Goal: Use online tool/utility: Utilize a website feature to perform a specific function

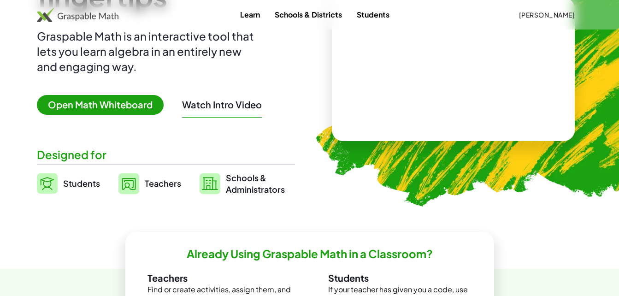
scroll to position [104, 0]
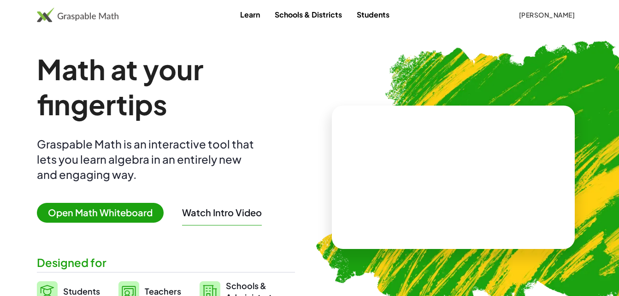
scroll to position [104, 0]
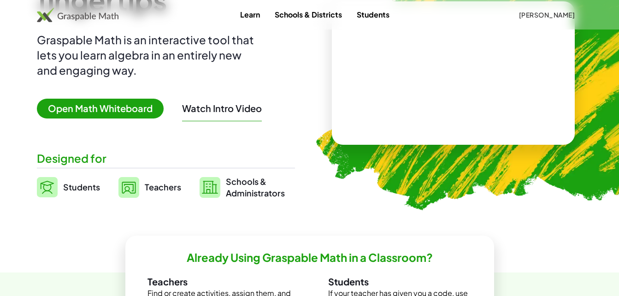
click at [486, 91] on video at bounding box center [453, 72] width 138 height 69
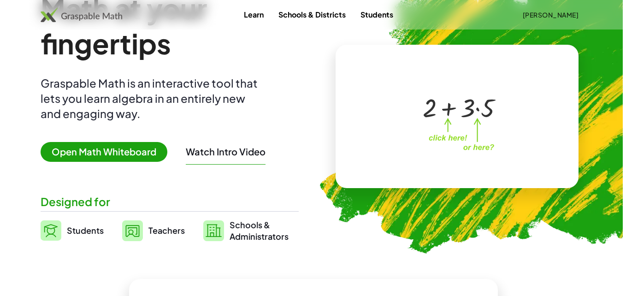
scroll to position [0, 0]
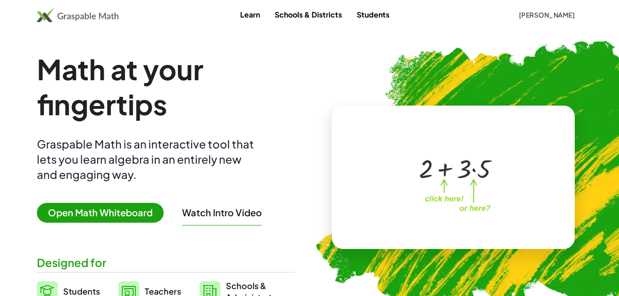
click at [111, 214] on span "Open Math Whiteboard" at bounding box center [100, 213] width 127 height 20
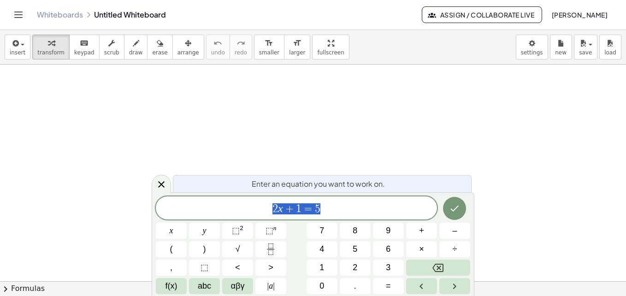
click at [382, 131] on div at bounding box center [313, 280] width 626 height 433
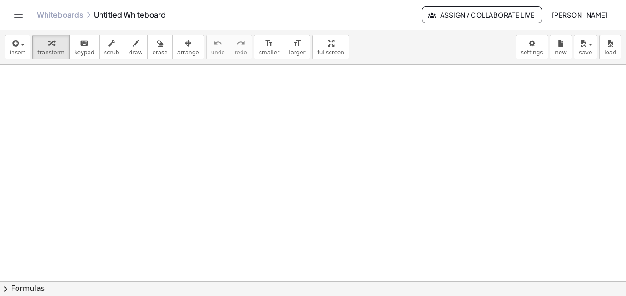
click at [154, 114] on div at bounding box center [313, 280] width 626 height 433
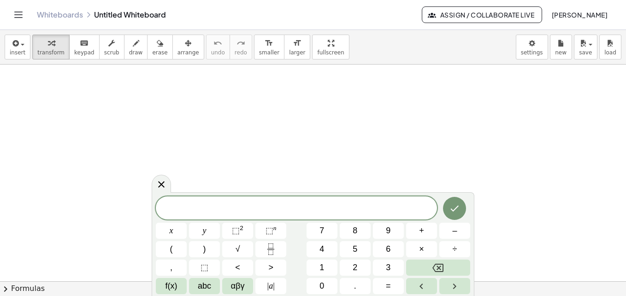
scroll to position [88, 0]
drag, startPoint x: 155, startPoint y: 205, endPoint x: 157, endPoint y: 155, distance: 50.3
click at [157, 155] on body "Graspable Math Activities Get Started Activity Bank Assigned Work Classes White…" at bounding box center [313, 148] width 626 height 296
click at [208, 288] on span "abc" at bounding box center [204, 286] width 13 height 12
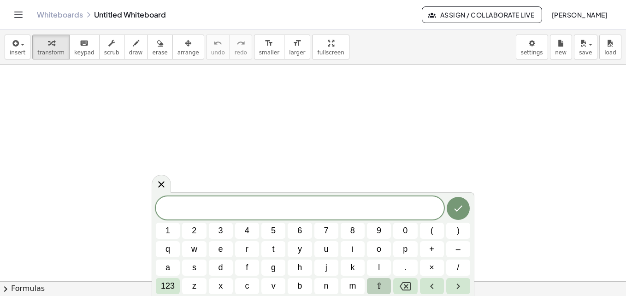
click at [380, 288] on span "⇧" at bounding box center [378, 286] width 7 height 12
click at [246, 263] on span "f" at bounding box center [246, 267] width 5 height 12
click at [163, 286] on span "123" at bounding box center [168, 286] width 14 height 12
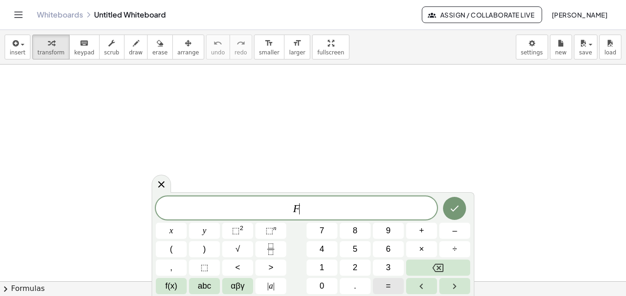
click at [384, 286] on button "=" at bounding box center [388, 286] width 31 height 16
click at [210, 285] on span "abc" at bounding box center [204, 286] width 13 height 12
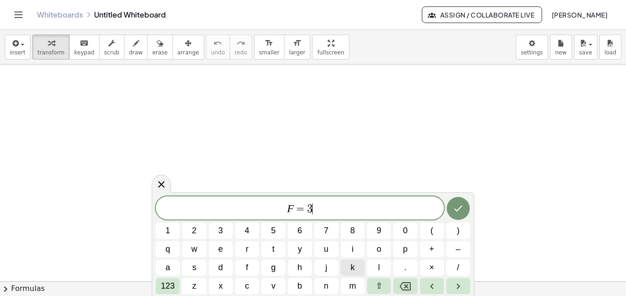
click at [358, 272] on button "k" at bounding box center [352, 267] width 24 height 16
click at [274, 272] on span "g" at bounding box center [273, 267] width 5 height 12
click at [426, 267] on button "×" at bounding box center [432, 267] width 24 height 16
click at [379, 230] on span "9" at bounding box center [378, 230] width 5 height 12
click at [410, 267] on button "." at bounding box center [405, 267] width 24 height 16
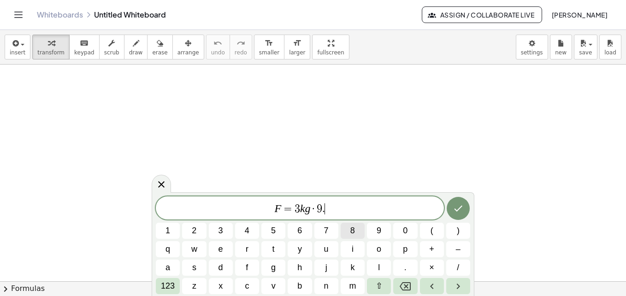
click at [357, 232] on button "8" at bounding box center [352, 230] width 24 height 16
click at [352, 284] on span "m" at bounding box center [352, 286] width 7 height 12
click at [457, 268] on span "/" at bounding box center [457, 267] width 2 height 12
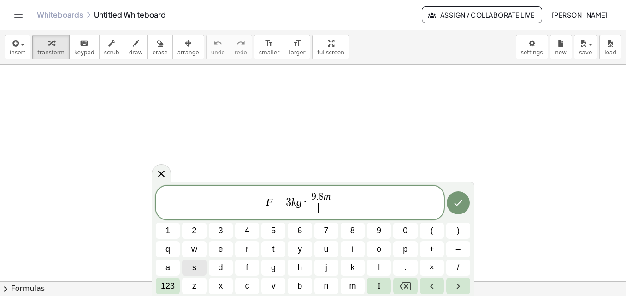
click at [193, 266] on span "s" at bounding box center [194, 267] width 4 height 12
click at [345, 207] on span "F = 3 k g · 9 . 8 m s ​ ​" at bounding box center [300, 203] width 288 height 24
click at [321, 197] on span "8" at bounding box center [320, 197] width 5 height 10
click at [325, 207] on span "s ​" at bounding box center [321, 208] width 22 height 12
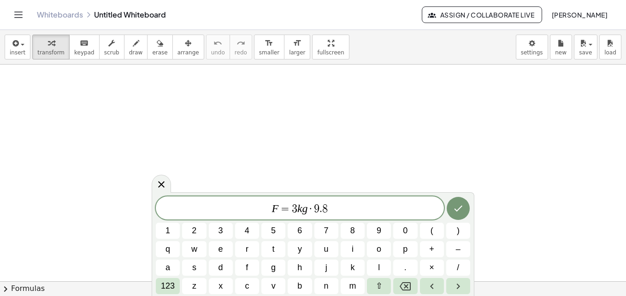
scroll to position [170, 0]
drag, startPoint x: 333, startPoint y: 193, endPoint x: 351, endPoint y: 139, distance: 57.8
click at [351, 139] on body "Graspable Math Activities Get Started Activity Bank Assigned Work Classes White…" at bounding box center [313, 148] width 626 height 296
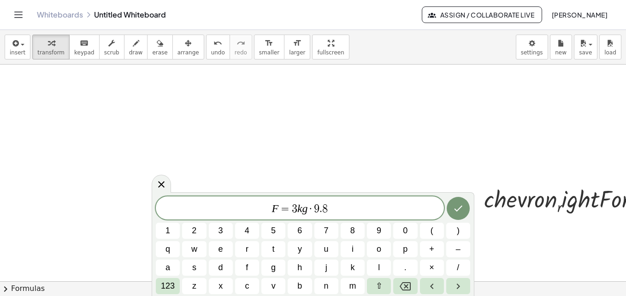
click at [337, 210] on span "F = 3 k g · 9 . 8" at bounding box center [300, 208] width 288 height 13
click at [450, 280] on button "Right arrow" at bounding box center [458, 286] width 24 height 16
click at [308, 209] on span "·" at bounding box center [311, 208] width 6 height 11
click at [464, 210] on button "Done" at bounding box center [457, 208] width 23 height 23
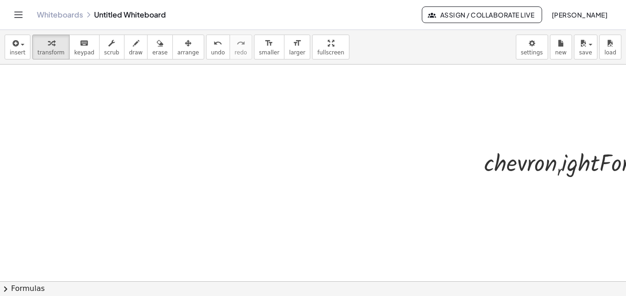
scroll to position [0, 0]
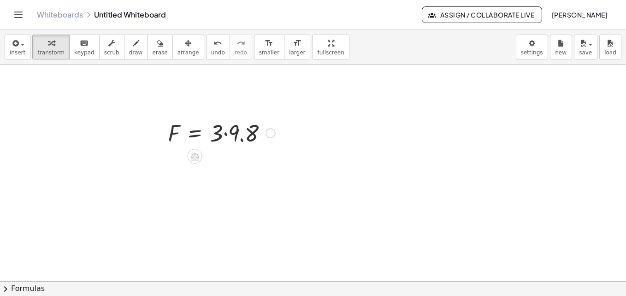
click at [228, 137] on div at bounding box center [221, 132] width 117 height 31
click at [228, 137] on div at bounding box center [217, 132] width 109 height 30
click at [258, 163] on div at bounding box center [263, 164] width 10 height 10
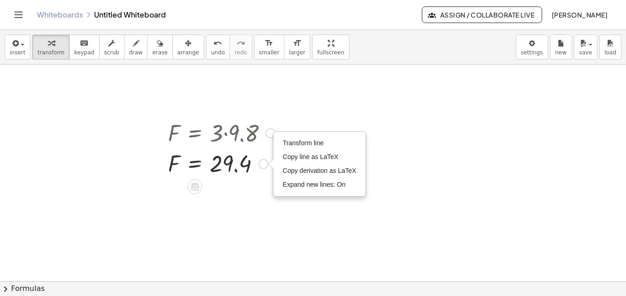
click at [257, 167] on div at bounding box center [221, 163] width 117 height 30
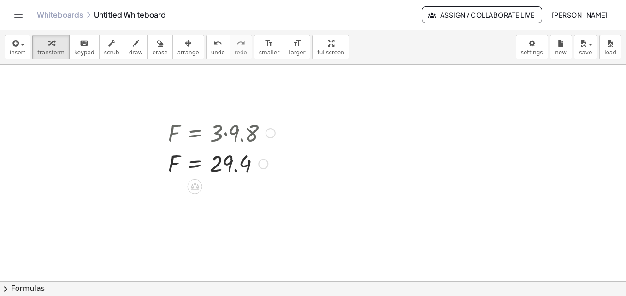
click at [243, 164] on div at bounding box center [221, 163] width 117 height 30
click at [247, 165] on div at bounding box center [221, 163] width 117 height 30
click at [267, 165] on div "Transform line Copy line as LaTeX Copy derivation as LaTeX Expand new lines: On" at bounding box center [263, 164] width 10 height 10
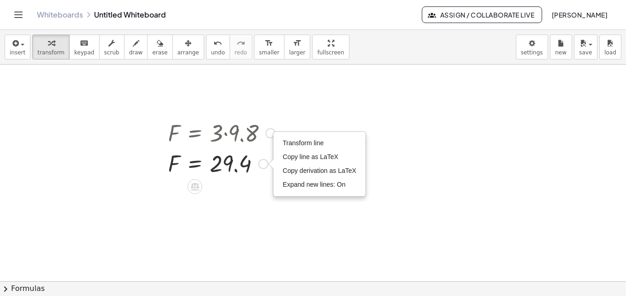
click at [267, 165] on div "Transform line Copy line as LaTeX Copy derivation as LaTeX Expand new lines: On" at bounding box center [263, 164] width 10 height 10
click at [304, 139] on li "Transform line" at bounding box center [319, 143] width 78 height 14
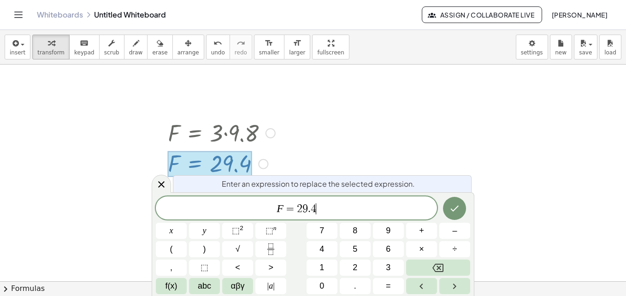
click at [330, 214] on span "F = 2 9 . 4 ​" at bounding box center [296, 208] width 281 height 13
click at [198, 292] on span "abc" at bounding box center [204, 286] width 13 height 12
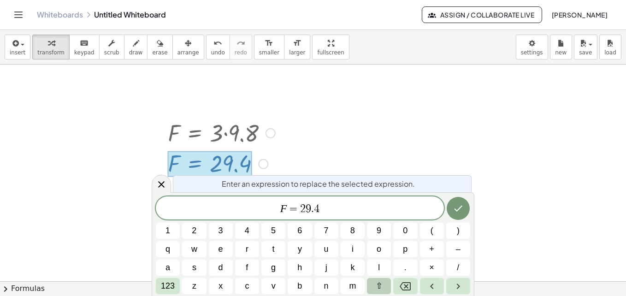
click at [381, 284] on button "⇧" at bounding box center [379, 286] width 24 height 16
click at [325, 287] on span "n" at bounding box center [326, 286] width 6 height 12
click at [455, 287] on icon "Right arrow" at bounding box center [457, 286] width 11 height 11
click at [316, 206] on var "N" at bounding box center [319, 208] width 7 height 12
click at [458, 290] on icon "Right arrow" at bounding box center [457, 286] width 11 height 11
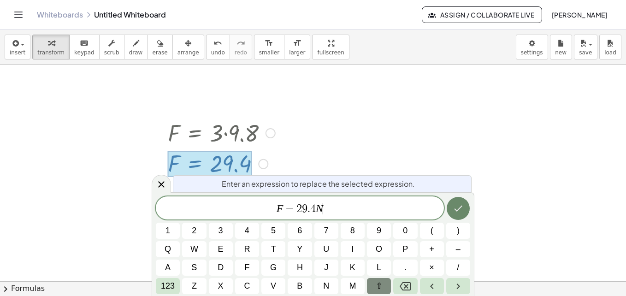
click at [461, 212] on icon "Done" at bounding box center [457, 208] width 11 height 11
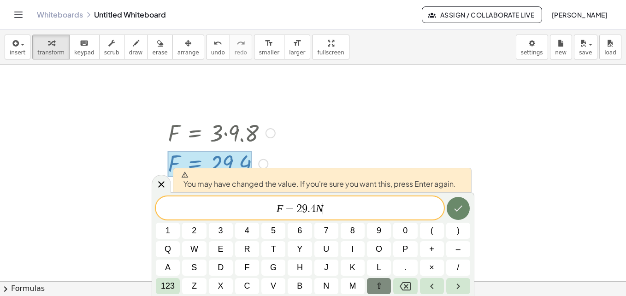
click at [461, 212] on icon "Done" at bounding box center [457, 208] width 11 height 11
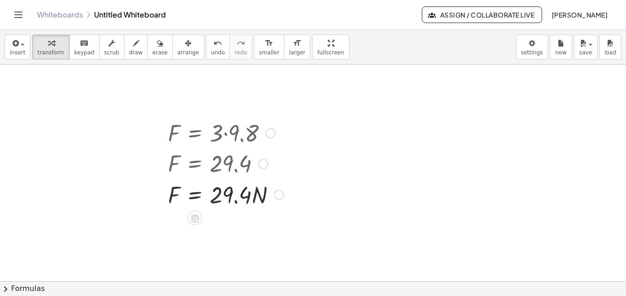
click at [251, 162] on div at bounding box center [225, 163] width 125 height 30
drag, startPoint x: 251, startPoint y: 162, endPoint x: 274, endPoint y: 175, distance: 26.2
click at [274, 175] on div at bounding box center [225, 163] width 125 height 30
click at [268, 163] on div at bounding box center [263, 164] width 10 height 10
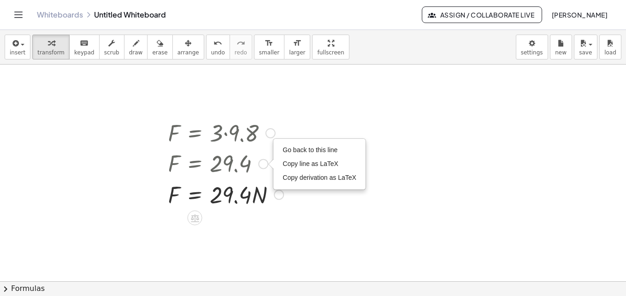
click at [249, 163] on div at bounding box center [225, 163] width 125 height 30
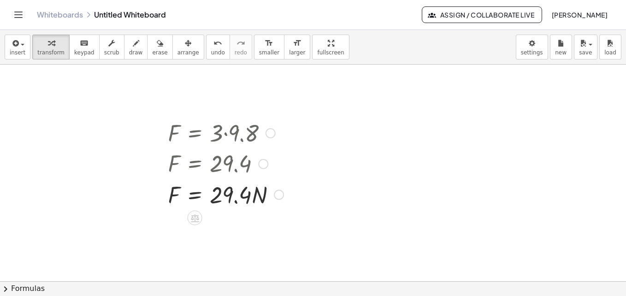
drag, startPoint x: 262, startPoint y: 164, endPoint x: 384, endPoint y: 227, distance: 137.0
click at [241, 164] on div at bounding box center [225, 163] width 125 height 30
click at [74, 50] on span "keypad" at bounding box center [84, 52] width 20 height 6
click at [55, 50] on span "transform" at bounding box center [50, 52] width 27 height 6
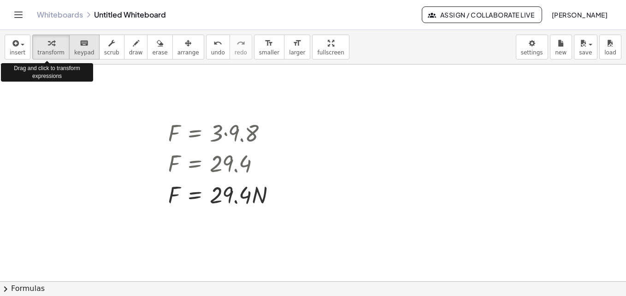
click at [74, 51] on span "keypad" at bounding box center [84, 52] width 20 height 6
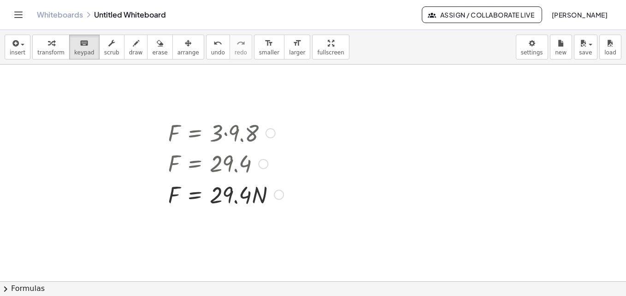
click at [263, 162] on div "Go back to this line Copy line as LaTeX Copy derivation as LaTeX" at bounding box center [263, 164] width 10 height 10
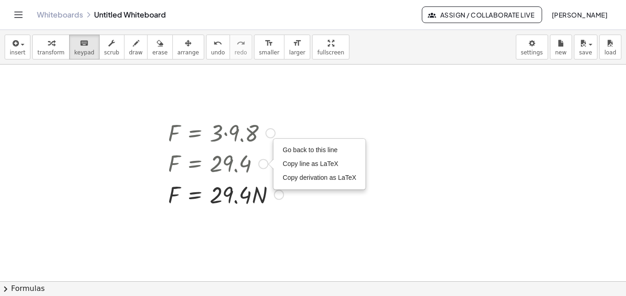
click at [263, 162] on div "Go back to this line Copy line as LaTeX Copy derivation as LaTeX" at bounding box center [263, 164] width 10 height 10
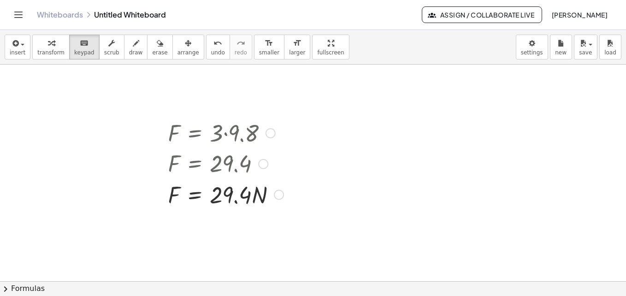
click at [263, 165] on div "Go back to this line Copy line as LaTeX Copy derivation as LaTeX" at bounding box center [263, 164] width 10 height 10
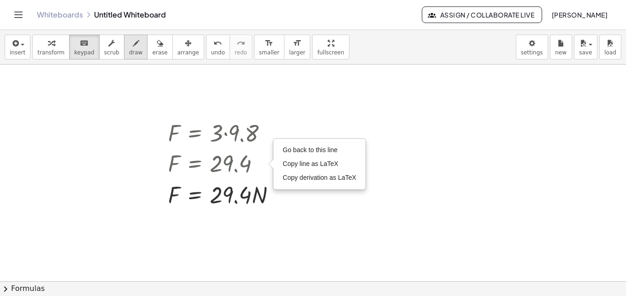
click at [124, 50] on button "draw" at bounding box center [136, 47] width 24 height 25
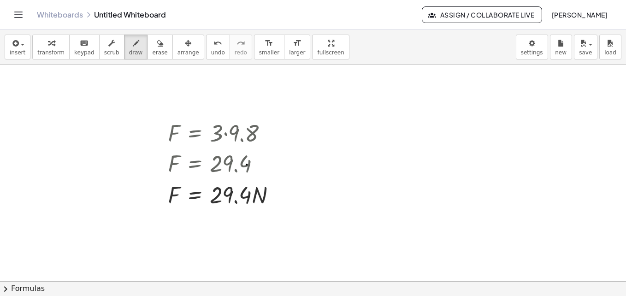
click at [153, 45] on div "button" at bounding box center [159, 42] width 15 height 11
drag, startPoint x: 245, startPoint y: 167, endPoint x: 167, endPoint y: 160, distance: 78.1
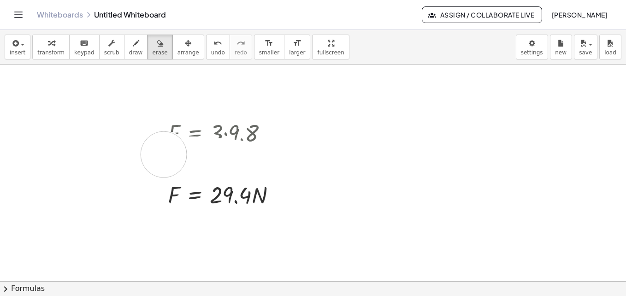
drag, startPoint x: 253, startPoint y: 165, endPoint x: 164, endPoint y: 154, distance: 90.0
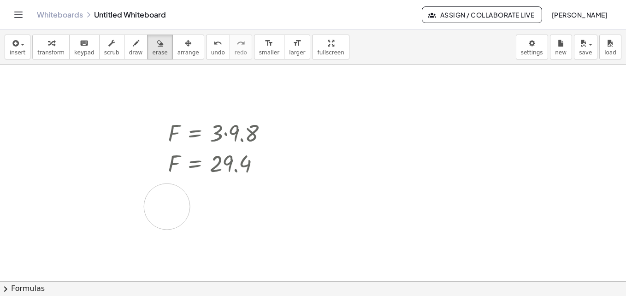
drag, startPoint x: 262, startPoint y: 202, endPoint x: 167, endPoint y: 206, distance: 95.5
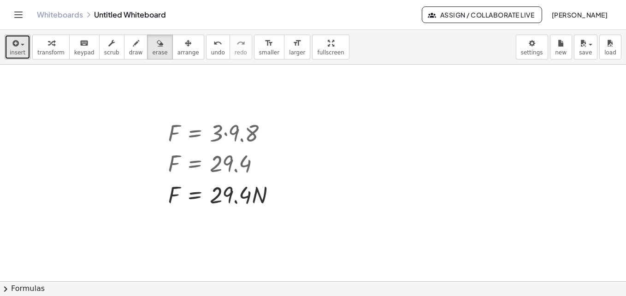
click at [21, 44] on span "button" at bounding box center [23, 45] width 4 height 2
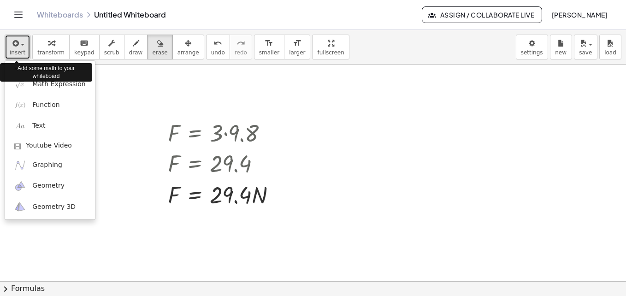
click at [21, 39] on div "button" at bounding box center [18, 42] width 16 height 11
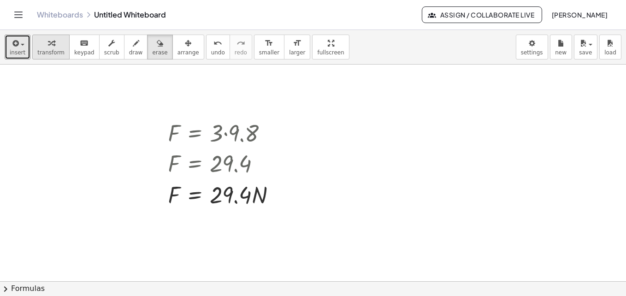
click at [52, 44] on div "button" at bounding box center [50, 42] width 27 height 11
click at [269, 172] on div at bounding box center [225, 163] width 125 height 30
click at [268, 170] on div at bounding box center [225, 163] width 125 height 30
click at [264, 165] on div "Go back to this line Copy line as LaTeX Copy derivation as LaTeX" at bounding box center [263, 164] width 10 height 10
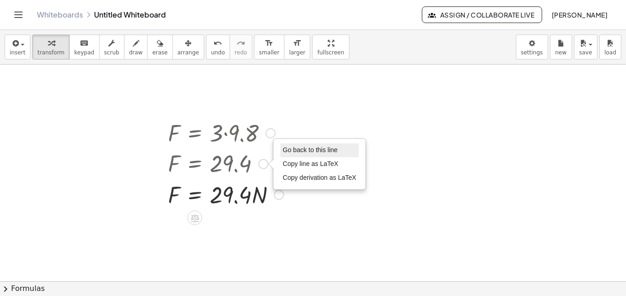
click at [301, 150] on span "Go back to this line" at bounding box center [309, 149] width 55 height 7
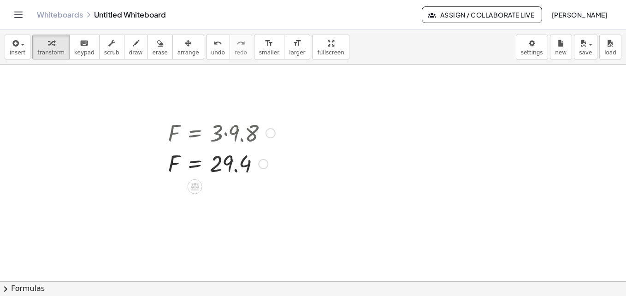
click at [269, 135] on div at bounding box center [270, 133] width 10 height 10
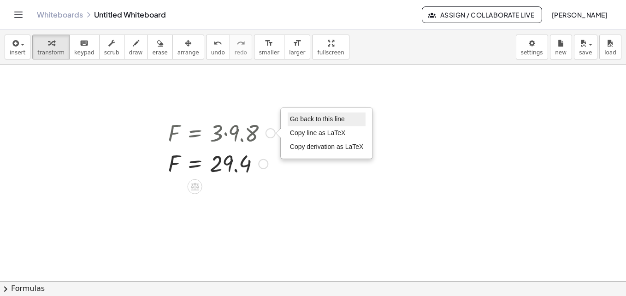
click at [301, 118] on span "Go back to this line" at bounding box center [317, 118] width 55 height 7
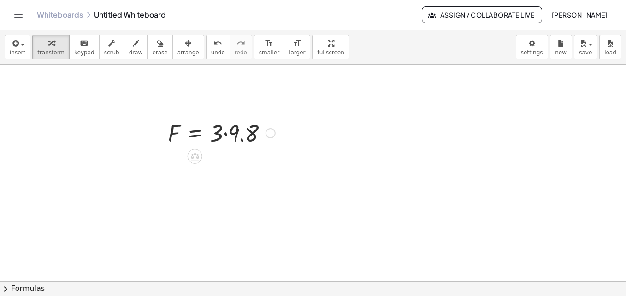
click at [269, 133] on div "Go back to this line Copy line as LaTeX Copy derivation as LaTeX" at bounding box center [270, 133] width 10 height 10
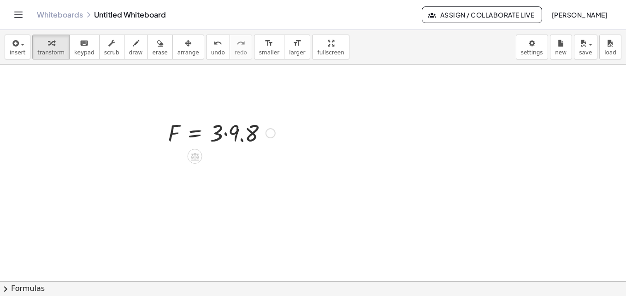
click at [221, 133] on div at bounding box center [221, 132] width 117 height 31
click at [268, 135] on div "Fix a mistake Transform line Copy line as LaTeX Copy derivation as LaTeX Expand…" at bounding box center [270, 133] width 10 height 10
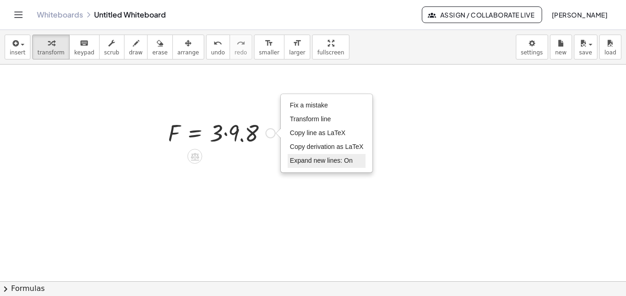
click at [322, 162] on span "Expand new lines: On" at bounding box center [321, 160] width 63 height 7
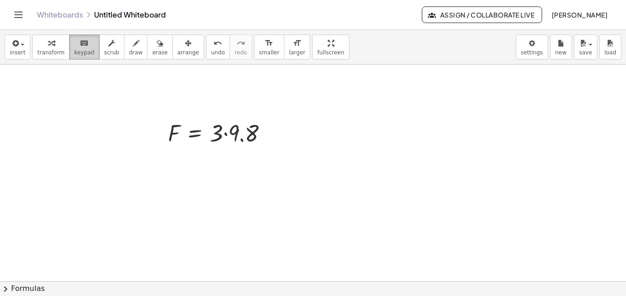
click at [82, 47] on div "keyboard" at bounding box center [84, 42] width 20 height 11
click at [268, 124] on div at bounding box center [221, 132] width 117 height 31
click at [237, 129] on div at bounding box center [241, 134] width 36 height 26
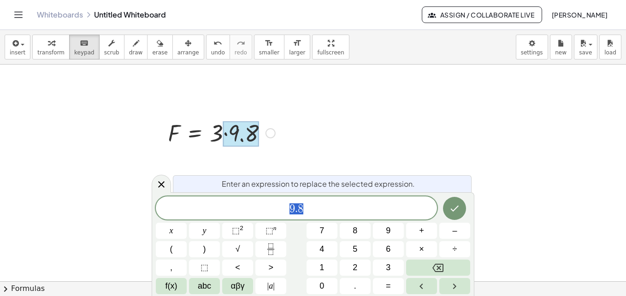
click at [309, 212] on span "9 . 8" at bounding box center [296, 208] width 281 height 13
click at [206, 286] on span "abc" at bounding box center [204, 286] width 13 height 12
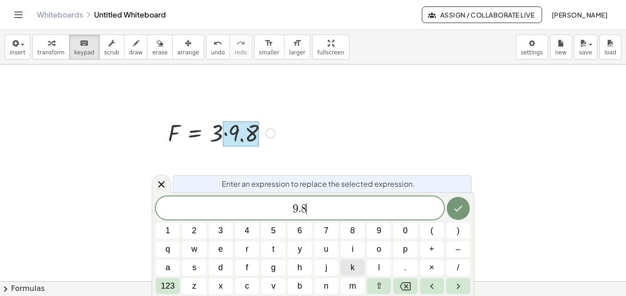
click at [353, 265] on span "k" at bounding box center [352, 267] width 4 height 12
click at [278, 266] on button "g" at bounding box center [273, 267] width 24 height 16
click at [455, 263] on button "/" at bounding box center [458, 267] width 24 height 16
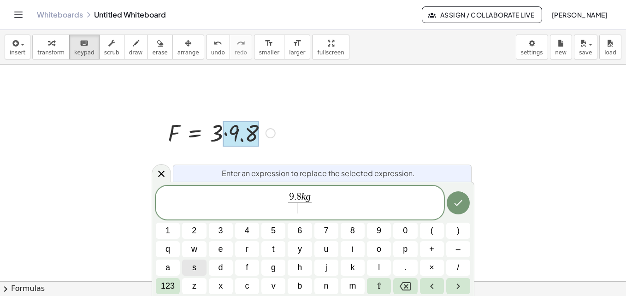
click at [198, 268] on button "s" at bounding box center [194, 267] width 24 height 16
click at [465, 205] on button "Done" at bounding box center [457, 202] width 23 height 23
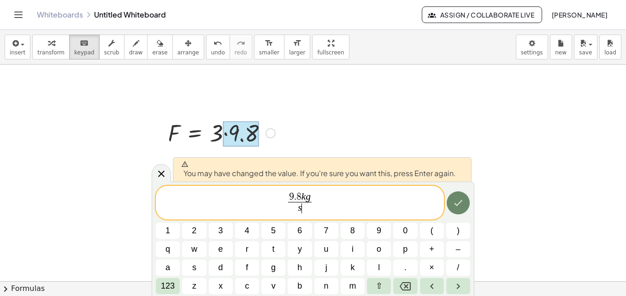
click at [465, 205] on button "Done" at bounding box center [457, 202] width 23 height 23
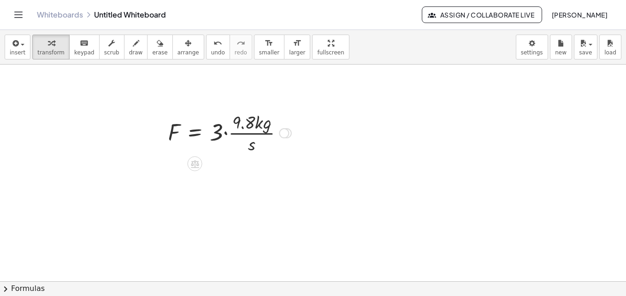
click at [219, 125] on div at bounding box center [229, 132] width 133 height 46
click at [222, 130] on div at bounding box center [229, 132] width 133 height 46
click at [284, 130] on div at bounding box center [284, 133] width 10 height 10
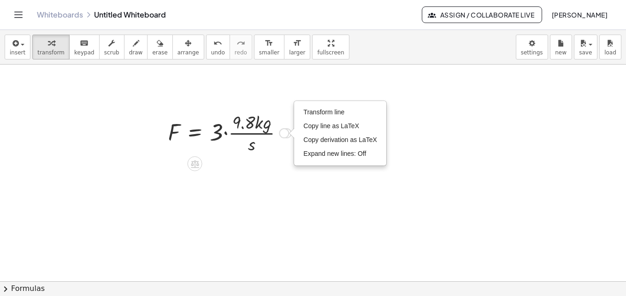
click at [223, 132] on div at bounding box center [229, 132] width 133 height 46
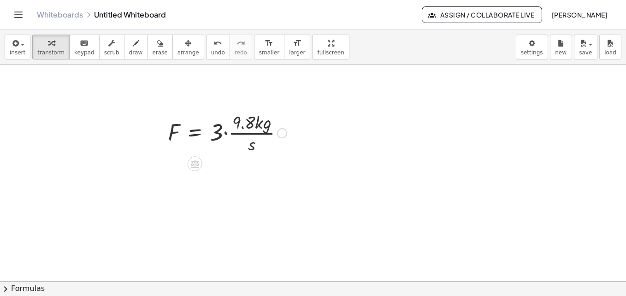
click at [223, 132] on div at bounding box center [227, 132] width 128 height 46
click at [218, 119] on div at bounding box center [227, 132] width 128 height 46
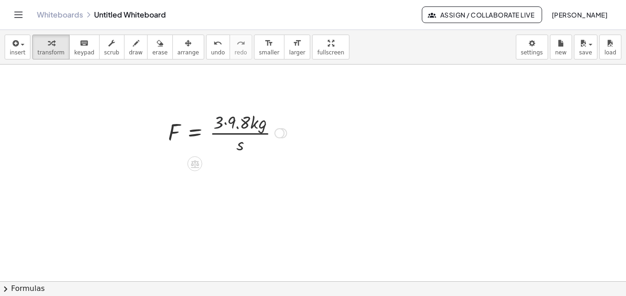
click at [218, 119] on div at bounding box center [227, 132] width 128 height 46
drag, startPoint x: 218, startPoint y: 119, endPoint x: 292, endPoint y: 109, distance: 74.4
click at [292, 109] on div "F = · 3 · 9.8 F = · 3 · · 9.8 · k · g · s F = · 3 · 9.8 · k · g · s Fix a mista…" at bounding box center [224, 132] width 140 height 51
drag, startPoint x: 276, startPoint y: 117, endPoint x: 193, endPoint y: 138, distance: 85.6
click at [193, 138] on div at bounding box center [227, 132] width 128 height 46
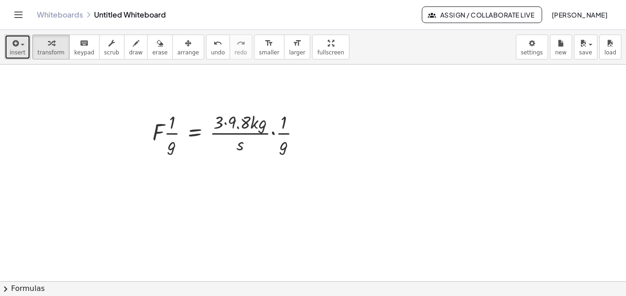
click at [9, 47] on button "insert" at bounding box center [18, 47] width 26 height 25
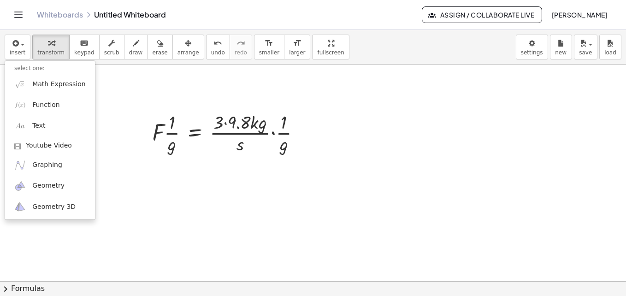
click at [19, 12] on icon "Toggle navigation" at bounding box center [18, 14] width 11 height 11
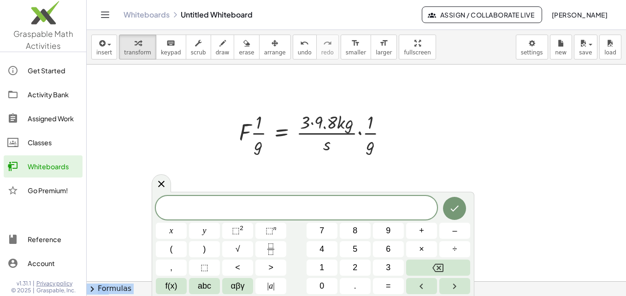
drag, startPoint x: 436, startPoint y: 200, endPoint x: 442, endPoint y: 136, distance: 64.3
click at [442, 136] on body "Graspable Math Activities Get Started Activity Bank Assigned Work Classes White…" at bounding box center [313, 148] width 626 height 296
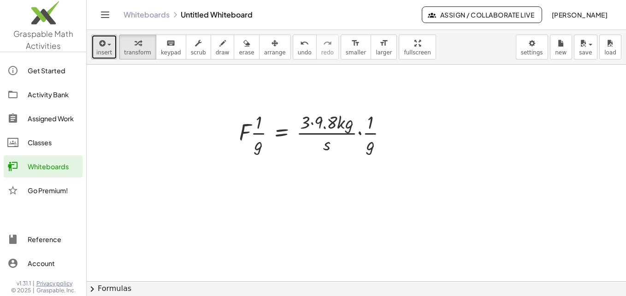
click at [111, 50] on button "insert" at bounding box center [104, 47] width 26 height 25
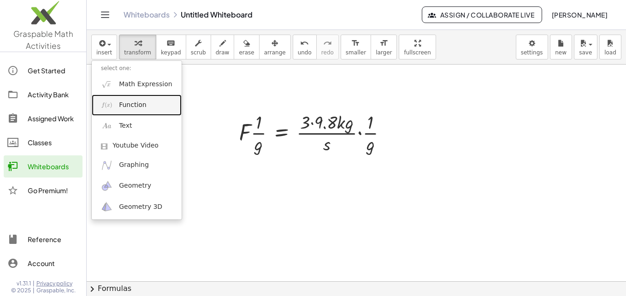
click at [152, 110] on link "Function" at bounding box center [137, 104] width 90 height 21
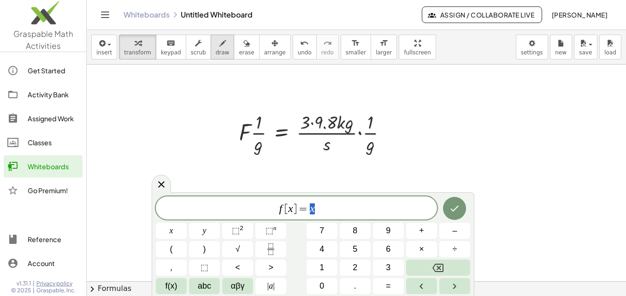
click at [219, 47] on icon "button" at bounding box center [222, 43] width 6 height 11
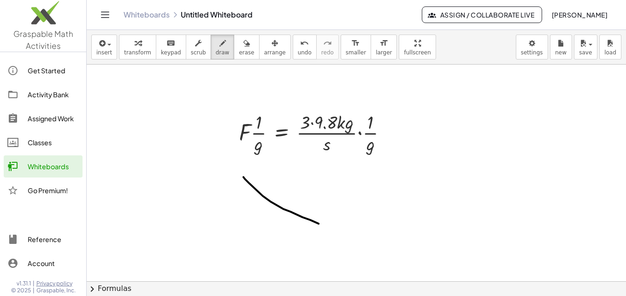
drag, startPoint x: 243, startPoint y: 177, endPoint x: 336, endPoint y: 232, distance: 107.6
click at [239, 47] on div "button" at bounding box center [246, 42] width 15 height 11
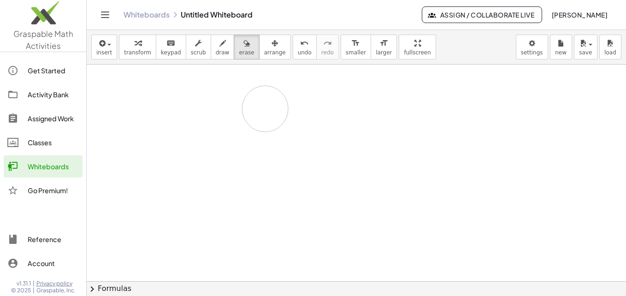
drag, startPoint x: 279, startPoint y: 199, endPoint x: 243, endPoint y: 134, distance: 74.2
drag, startPoint x: 246, startPoint y: 135, endPoint x: 376, endPoint y: 120, distance: 131.3
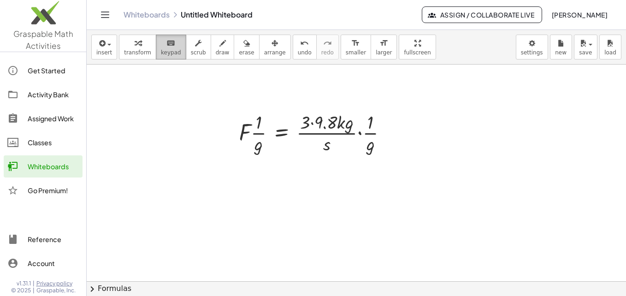
click at [173, 53] on span "keypad" at bounding box center [171, 52] width 20 height 6
drag, startPoint x: 179, startPoint y: 185, endPoint x: 191, endPoint y: 201, distance: 19.7
click at [162, 49] on span "keypad" at bounding box center [171, 52] width 20 height 6
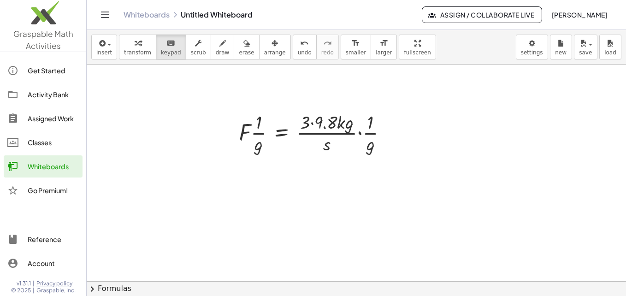
scroll to position [12, 0]
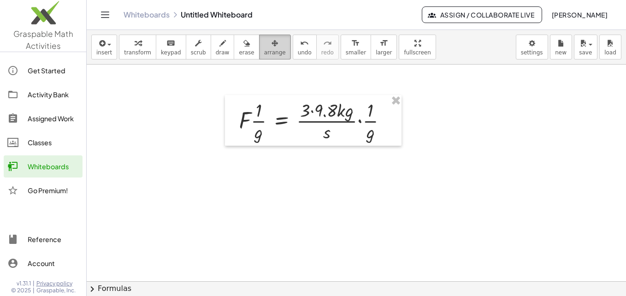
click at [264, 47] on div "button" at bounding box center [275, 42] width 22 height 11
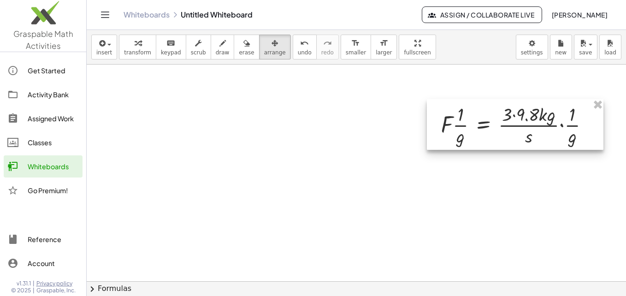
drag, startPoint x: 312, startPoint y: 108, endPoint x: 514, endPoint y: 112, distance: 201.8
click at [514, 112] on div at bounding box center [515, 124] width 176 height 51
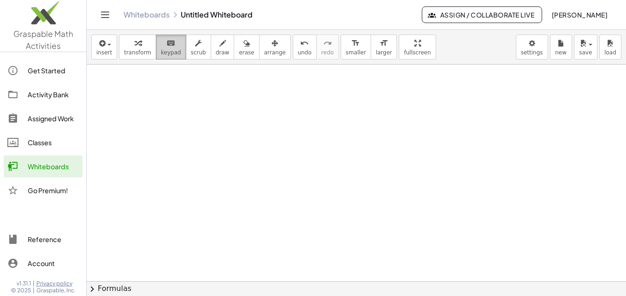
click at [167, 47] on icon "keyboard" at bounding box center [170, 43] width 9 height 11
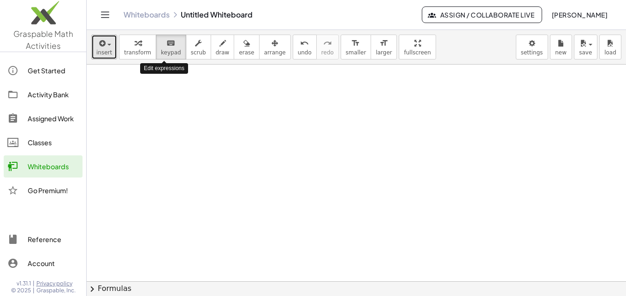
drag, startPoint x: 163, startPoint y: 46, endPoint x: 110, endPoint y: 50, distance: 52.7
click at [110, 50] on button "insert" at bounding box center [104, 47] width 26 height 25
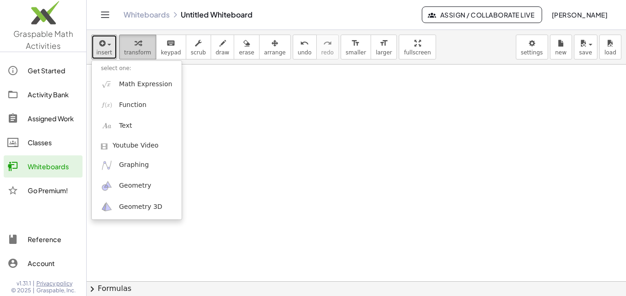
click at [129, 44] on div "button" at bounding box center [137, 42] width 27 height 11
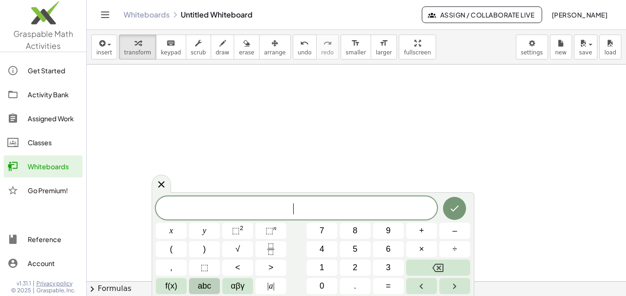
click at [207, 288] on span "abc" at bounding box center [204, 286] width 13 height 12
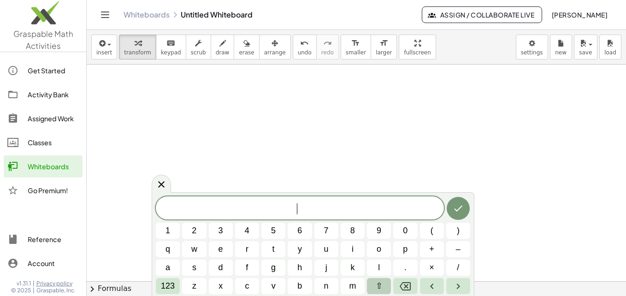
click at [378, 285] on span "⇧" at bounding box center [378, 286] width 7 height 12
click at [245, 266] on span "f" at bounding box center [246, 267] width 5 height 12
click at [161, 290] on span "123" at bounding box center [168, 286] width 14 height 12
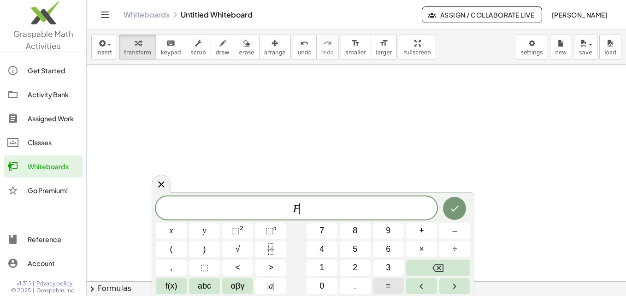
click at [382, 282] on button "=" at bounding box center [388, 286] width 31 height 16
click at [390, 262] on span "3" at bounding box center [388, 267] width 5 height 12
click at [199, 286] on span "abc" at bounding box center [204, 286] width 13 height 12
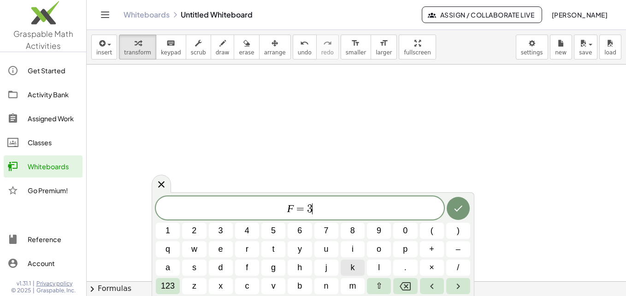
click at [350, 271] on span "k" at bounding box center [352, 267] width 4 height 12
click at [278, 273] on button "g" at bounding box center [273, 267] width 24 height 16
click at [433, 272] on span "×" at bounding box center [431, 267] width 5 height 12
click at [380, 230] on span "9" at bounding box center [378, 230] width 5 height 12
click at [409, 267] on button "." at bounding box center [405, 267] width 24 height 16
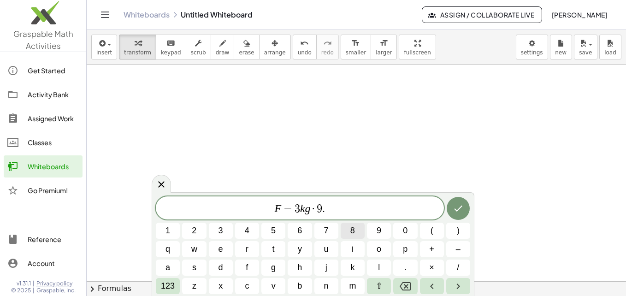
click at [351, 228] on span "8" at bounding box center [352, 230] width 5 height 12
click at [356, 272] on button "k" at bounding box center [352, 267] width 24 height 16
click at [270, 267] on button "g" at bounding box center [273, 267] width 24 height 16
click at [457, 261] on button "/" at bounding box center [458, 267] width 24 height 16
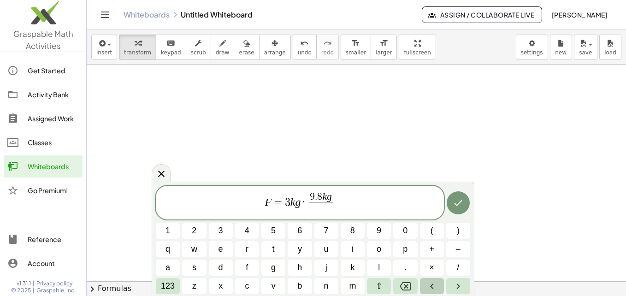
click at [433, 285] on icon "Left arrow" at bounding box center [431, 286] width 11 height 11
click at [455, 282] on icon "Right arrow" at bounding box center [457, 286] width 11 height 11
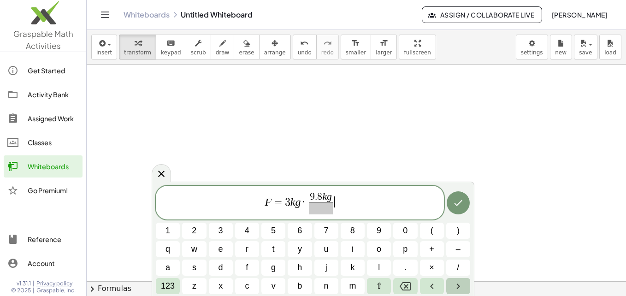
click at [455, 282] on icon "Right arrow" at bounding box center [457, 286] width 11 height 11
click at [433, 287] on icon "Left arrow" at bounding box center [431, 286] width 11 height 11
click at [412, 282] on button "Backspace" at bounding box center [405, 286] width 24 height 16
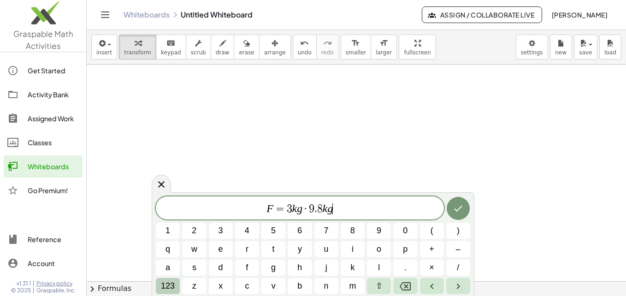
click at [173, 287] on span "123" at bounding box center [168, 286] width 14 height 12
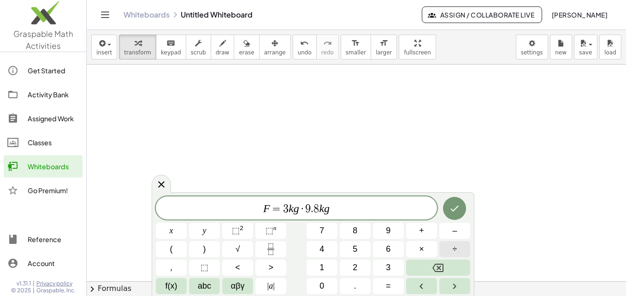
click at [460, 249] on button "÷" at bounding box center [454, 249] width 31 height 16
click at [200, 284] on span "abc" at bounding box center [204, 286] width 13 height 12
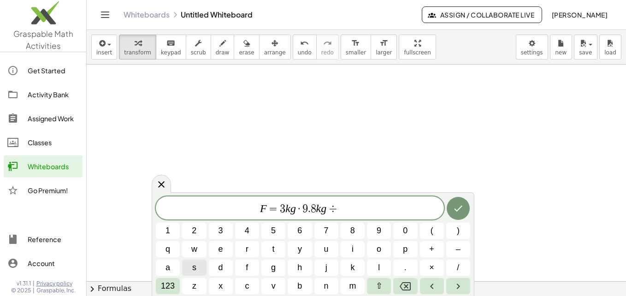
click at [198, 269] on button "s" at bounding box center [194, 267] width 24 height 16
click at [298, 214] on span "·" at bounding box center [296, 208] width 6 height 11
click at [171, 288] on span "123" at bounding box center [168, 286] width 14 height 12
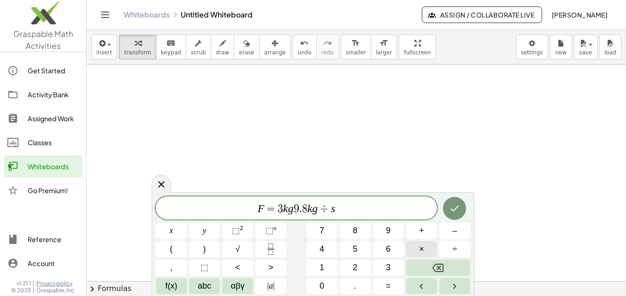
click at [421, 253] on span "×" at bounding box center [421, 249] width 5 height 12
click at [342, 207] on span "F = 3 k g · ​ 9 . 8 k g ÷ s" at bounding box center [296, 208] width 281 height 13
click at [451, 286] on icon "Right arrow" at bounding box center [454, 286] width 11 height 11
click at [202, 287] on span "abc" at bounding box center [204, 286] width 13 height 12
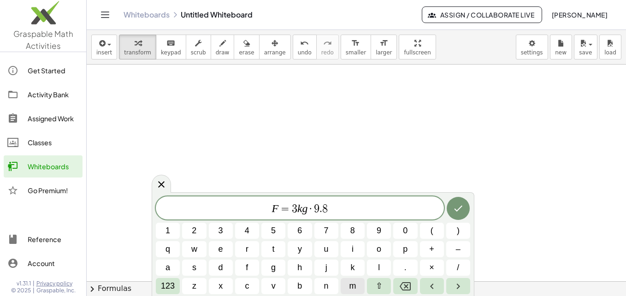
click at [351, 286] on span "m" at bounding box center [352, 286] width 7 height 12
click at [433, 251] on span "+" at bounding box center [431, 249] width 5 height 12
click at [408, 281] on icon "Backspace" at bounding box center [404, 286] width 11 height 11
click at [454, 261] on button "/" at bounding box center [458, 267] width 24 height 16
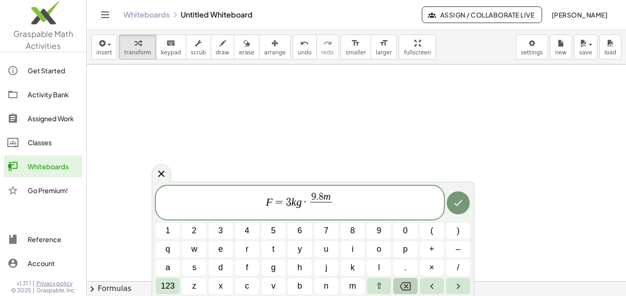
click at [400, 285] on icon "Backspace" at bounding box center [404, 286] width 11 height 8
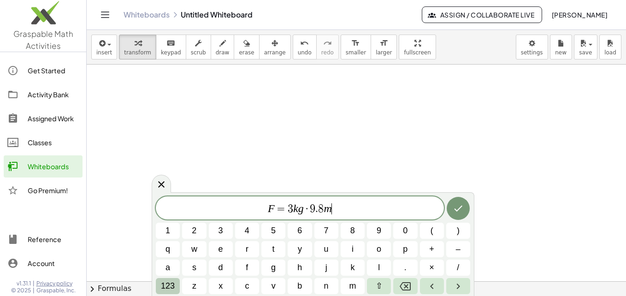
click at [166, 289] on span "123" at bounding box center [168, 286] width 14 height 12
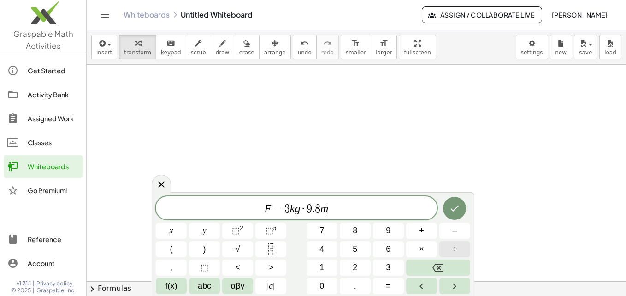
click at [460, 245] on button "÷" at bounding box center [454, 249] width 31 height 16
click at [199, 287] on span "abc" at bounding box center [204, 286] width 13 height 12
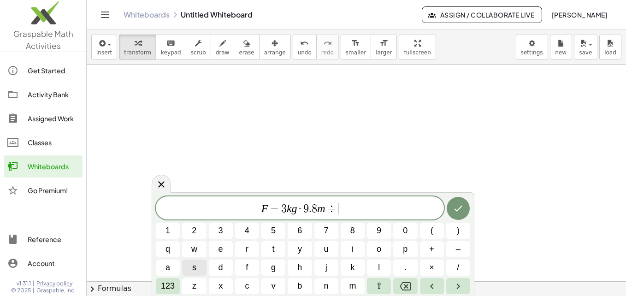
click at [194, 273] on span "s" at bounding box center [194, 267] width 4 height 12
click at [451, 214] on button "Done" at bounding box center [457, 208] width 23 height 23
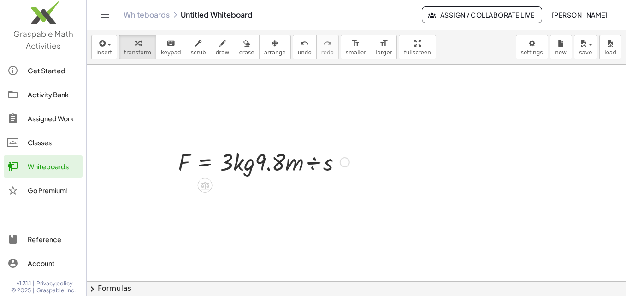
click at [257, 156] on div at bounding box center [263, 161] width 181 height 31
click at [347, 160] on div at bounding box center [344, 162] width 10 height 10
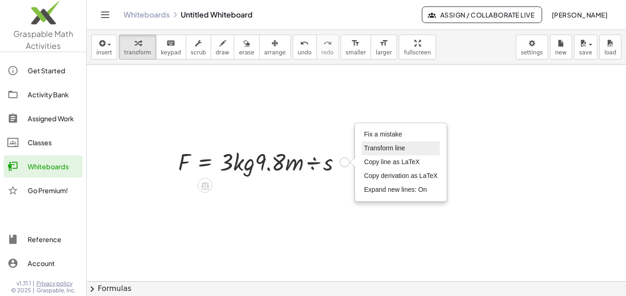
drag, startPoint x: 401, startPoint y: 137, endPoint x: 397, endPoint y: 144, distance: 7.9
click at [397, 144] on li "Transform line" at bounding box center [401, 148] width 78 height 14
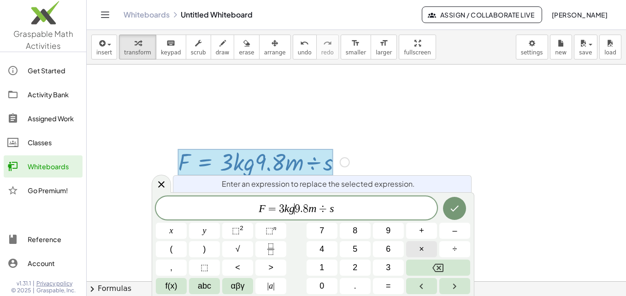
click at [421, 250] on span "×" at bounding box center [421, 249] width 5 height 12
click at [456, 208] on icon "Done" at bounding box center [454, 208] width 8 height 6
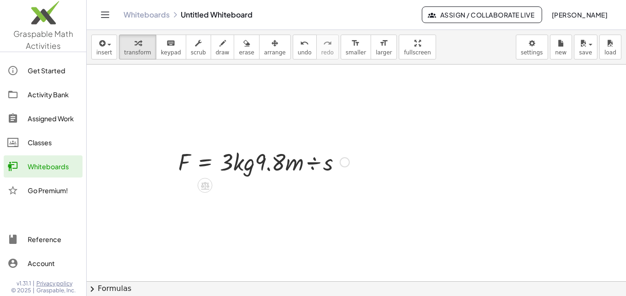
click at [345, 163] on div at bounding box center [344, 162] width 10 height 10
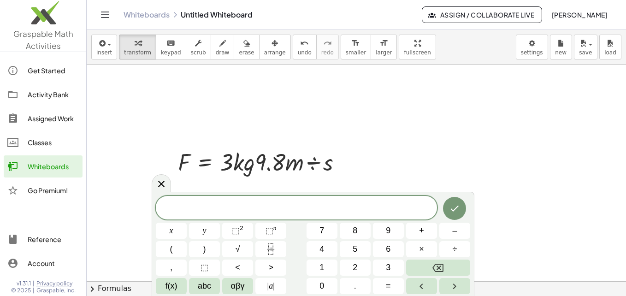
click at [208, 284] on span "abc" at bounding box center [204, 286] width 13 height 12
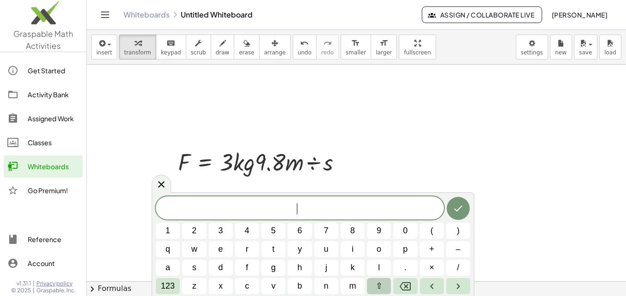
click at [381, 285] on button "⇧" at bounding box center [379, 286] width 24 height 16
click at [250, 265] on button "f" at bounding box center [247, 267] width 24 height 16
click at [171, 286] on span "123" at bounding box center [168, 286] width 14 height 12
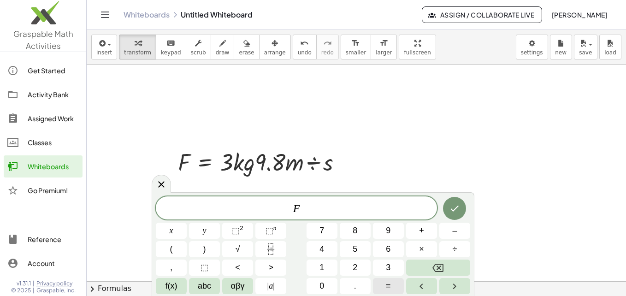
click at [390, 288] on span "=" at bounding box center [388, 286] width 5 height 12
click at [457, 213] on icon "Done" at bounding box center [454, 208] width 11 height 11
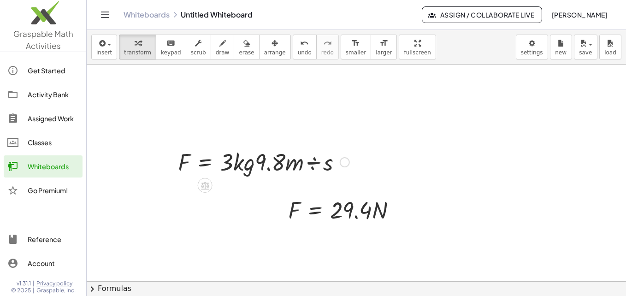
drag, startPoint x: 324, startPoint y: 166, endPoint x: 337, endPoint y: 167, distance: 12.5
click at [343, 164] on div "Fix a mistake Transform line Copy line as LaTeX Copy derivation as LaTeX Expand…" at bounding box center [344, 162] width 10 height 10
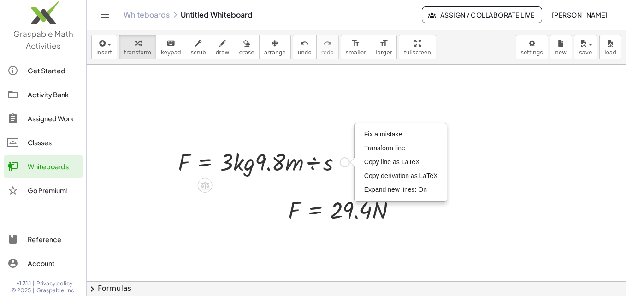
click at [311, 172] on div at bounding box center [263, 161] width 181 height 31
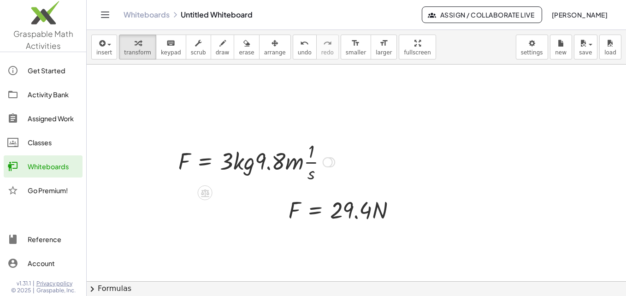
click at [317, 162] on div at bounding box center [256, 161] width 166 height 46
click at [316, 158] on div at bounding box center [256, 161] width 166 height 46
click at [324, 159] on div at bounding box center [327, 162] width 10 height 10
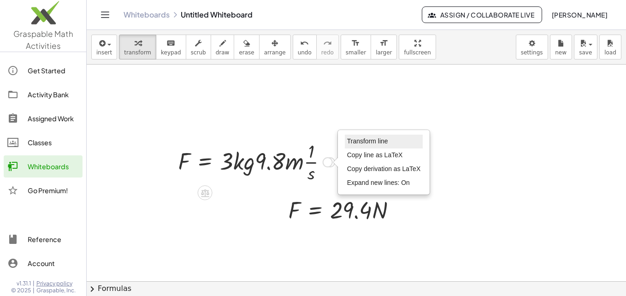
click at [367, 139] on span "Transform line" at bounding box center [367, 140] width 41 height 7
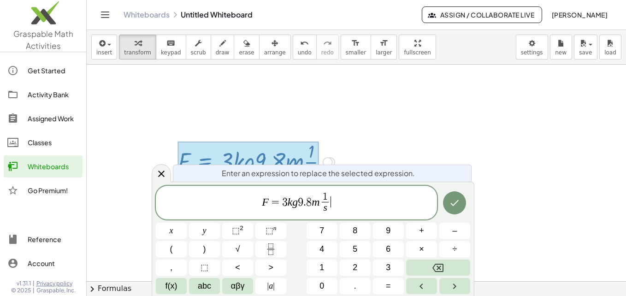
click at [334, 203] on span "F = 3 k g 9 . 8 m 1 s ​ ​" at bounding box center [296, 203] width 281 height 24
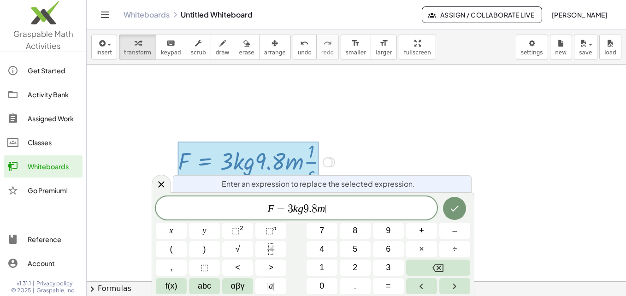
click at [303, 210] on span "9" at bounding box center [306, 208] width 6 height 11
click at [425, 251] on button "×" at bounding box center [421, 249] width 31 height 16
click at [322, 209] on var "m" at bounding box center [322, 208] width 8 height 12
click at [333, 213] on span "F = 3 k g · 9 . 8 m ​" at bounding box center [296, 208] width 281 height 13
click at [327, 210] on span at bounding box center [326, 208] width 4 height 11
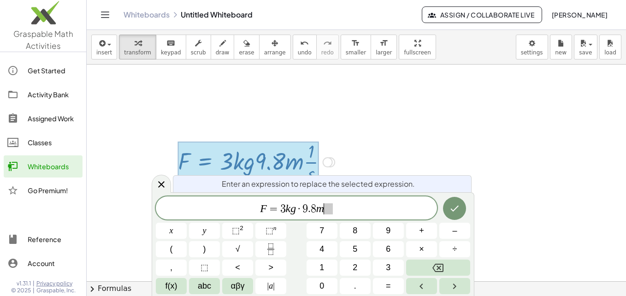
click at [322, 207] on var "m" at bounding box center [320, 208] width 8 height 12
click at [456, 216] on button "Done" at bounding box center [454, 208] width 23 height 23
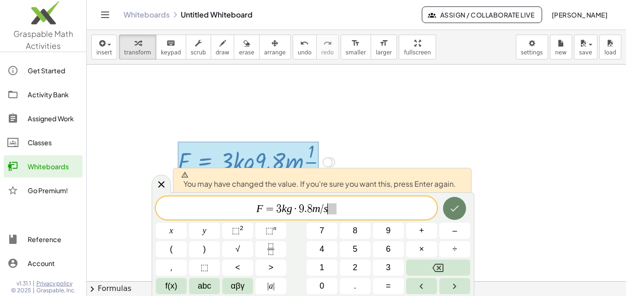
click at [456, 216] on button "Done" at bounding box center [454, 208] width 23 height 23
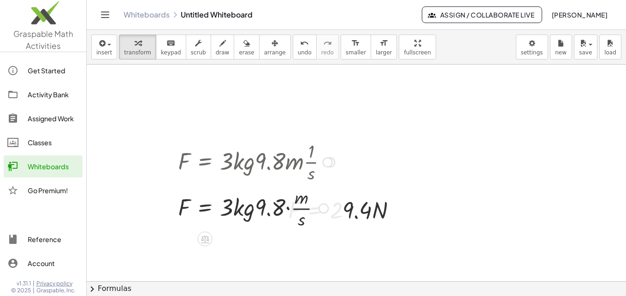
click at [258, 206] on div at bounding box center [256, 207] width 166 height 46
click at [324, 209] on div "Fix a mistake Transform line Copy line as LaTeX Copy derivation as LaTeX Expand…" at bounding box center [323, 208] width 10 height 10
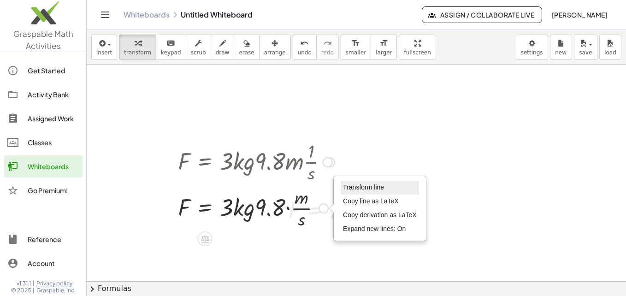
click at [362, 191] on span "Transform line" at bounding box center [363, 186] width 41 height 7
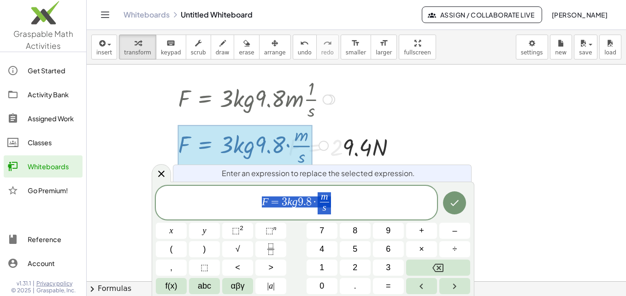
scroll to position [76, 0]
click at [418, 248] on button "×" at bounding box center [421, 249] width 31 height 16
click at [458, 208] on icon "Done" at bounding box center [454, 202] width 11 height 11
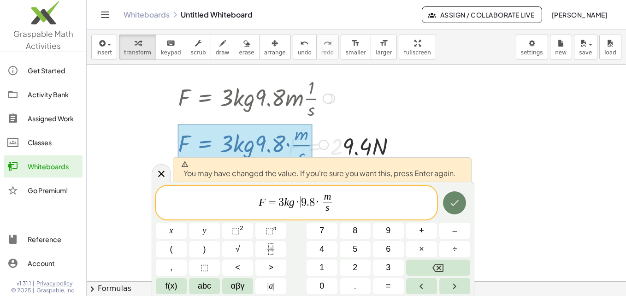
click at [458, 208] on icon "Done" at bounding box center [454, 202] width 11 height 11
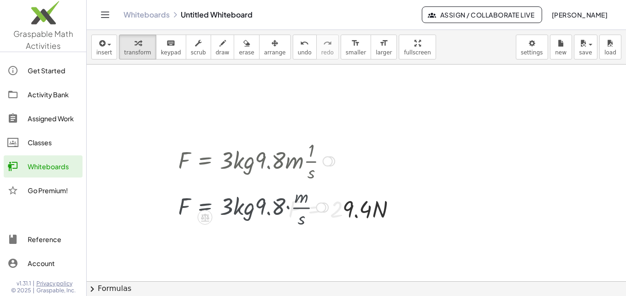
scroll to position [12, 0]
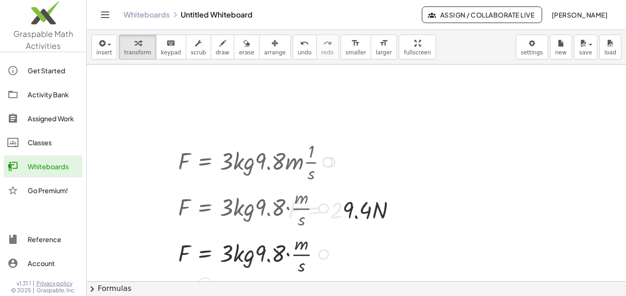
click at [295, 158] on div at bounding box center [256, 161] width 166 height 46
click at [330, 161] on div at bounding box center [327, 162] width 10 height 10
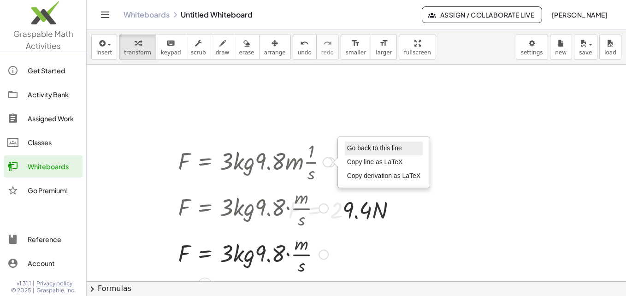
click at [367, 150] on span "Go back to this line" at bounding box center [374, 147] width 55 height 7
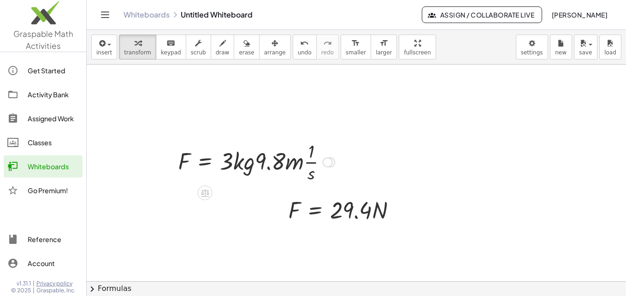
click at [324, 162] on div "Go back to this line Copy line as LaTeX Copy derivation as LaTeX" at bounding box center [327, 162] width 10 height 10
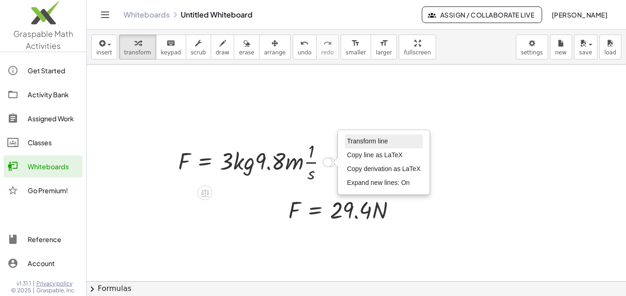
click at [359, 144] on span "Transform line" at bounding box center [367, 140] width 41 height 7
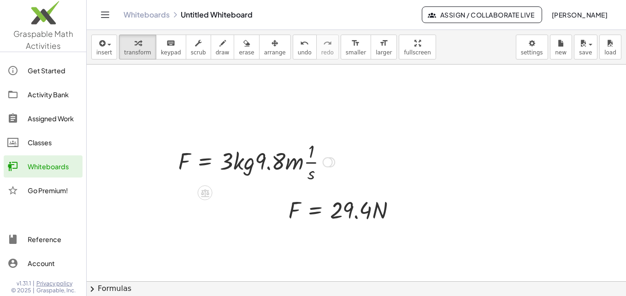
click at [326, 158] on div "Transform line Copy line as LaTeX Copy derivation as LaTeX Expand new lines: On" at bounding box center [327, 162] width 10 height 10
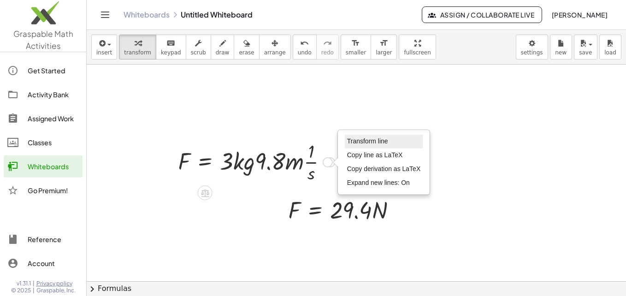
click at [362, 147] on li "Transform line" at bounding box center [384, 141] width 78 height 14
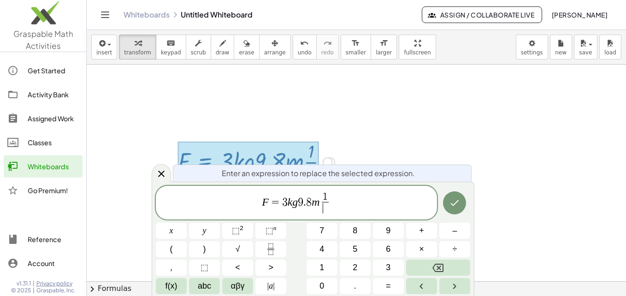
click at [297, 200] on span "F = 3 k g 9 . 8 m 1 ​ ​" at bounding box center [296, 203] width 281 height 24
click at [419, 254] on span "×" at bounding box center [421, 249] width 5 height 12
click at [336, 195] on span "F = 3 k g · ​ 9 . 8 m 1 ​" at bounding box center [296, 203] width 281 height 24
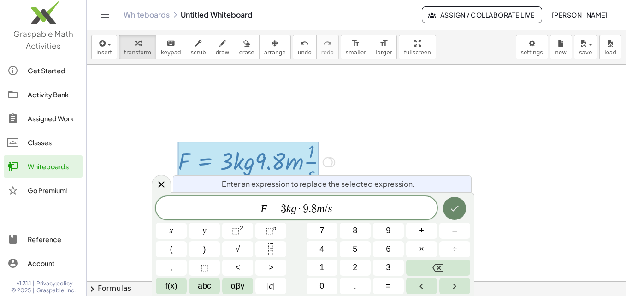
click at [451, 213] on icon "Done" at bounding box center [454, 208] width 11 height 11
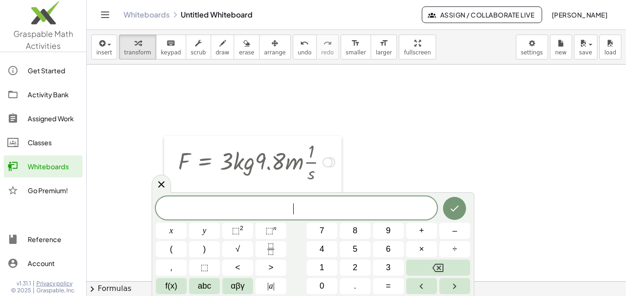
click at [175, 183] on div at bounding box center [171, 184] width 14 height 97
click at [161, 182] on icon at bounding box center [161, 184] width 11 height 11
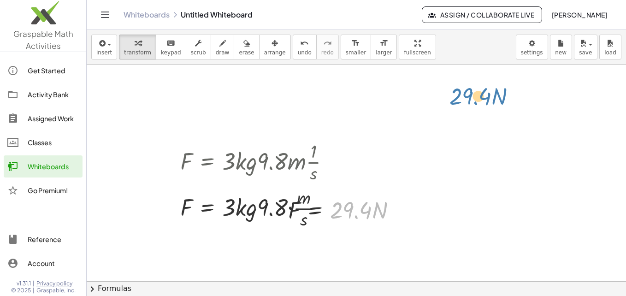
drag, startPoint x: 368, startPoint y: 211, endPoint x: 477, endPoint y: 122, distance: 140.8
drag, startPoint x: 279, startPoint y: 158, endPoint x: 456, endPoint y: 113, distance: 183.1
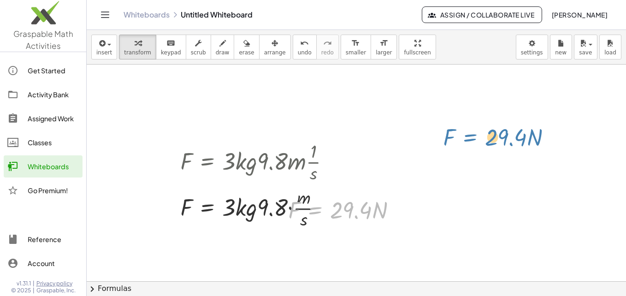
drag, startPoint x: 322, startPoint y: 208, endPoint x: 477, endPoint y: 129, distance: 173.9
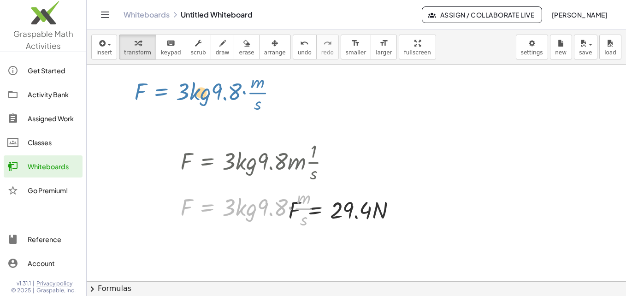
drag, startPoint x: 219, startPoint y: 202, endPoint x: 173, endPoint y: 86, distance: 124.9
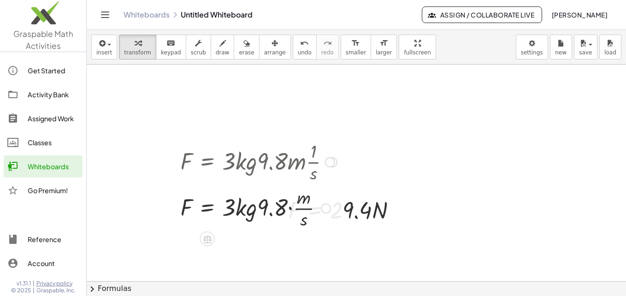
click at [265, 207] on div at bounding box center [258, 207] width 166 height 46
click at [260, 207] on div at bounding box center [258, 207] width 166 height 46
click at [326, 209] on div at bounding box center [326, 208] width 10 height 10
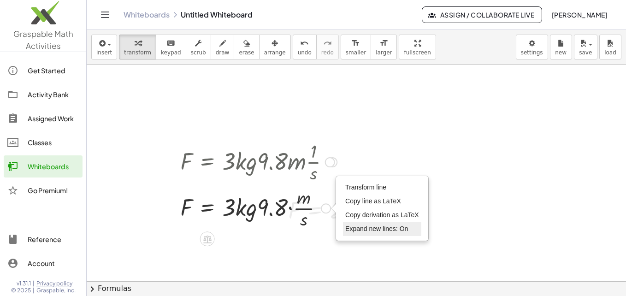
click at [374, 224] on li "Expand new lines: On" at bounding box center [382, 229] width 78 height 14
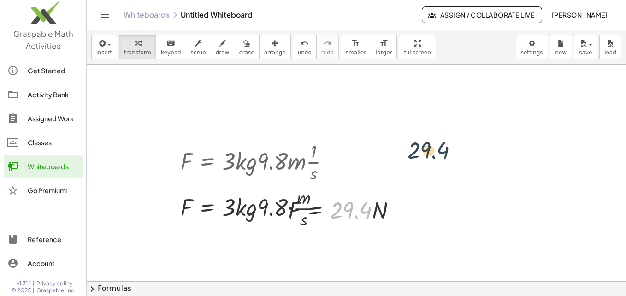
drag, startPoint x: 355, startPoint y: 209, endPoint x: 454, endPoint y: 130, distance: 126.2
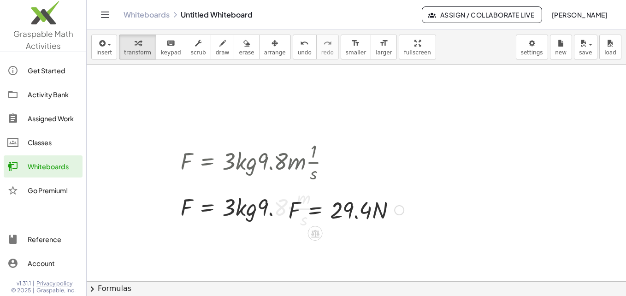
click at [296, 213] on div at bounding box center [345, 208] width 125 height 31
click at [320, 207] on div at bounding box center [345, 208] width 125 height 31
click at [0, 0] on span at bounding box center [0, 0] width 0 height 0
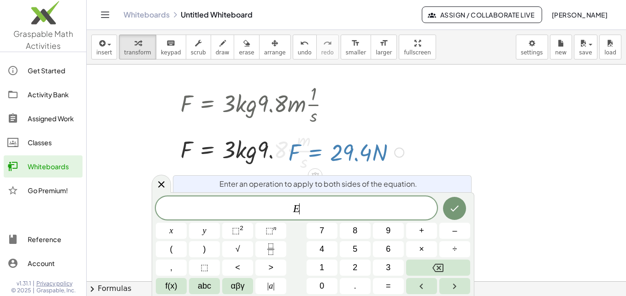
scroll to position [70, 0]
click at [161, 186] on icon at bounding box center [161, 184] width 11 height 11
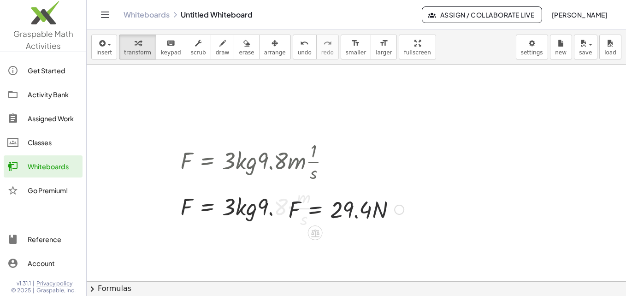
scroll to position [12, 0]
click at [255, 208] on div at bounding box center [258, 207] width 166 height 46
click at [289, 205] on div at bounding box center [258, 207] width 166 height 46
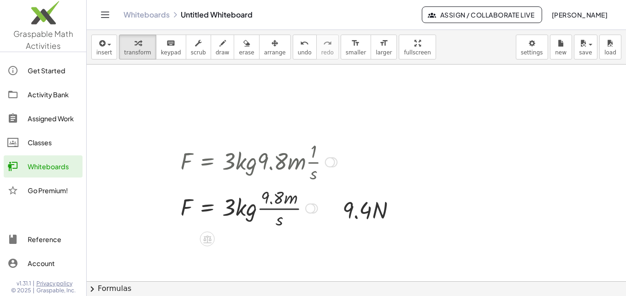
click at [307, 209] on div "Transform line Copy line as LaTeX Copy derivation as LaTeX Expand new lines: On" at bounding box center [310, 208] width 10 height 10
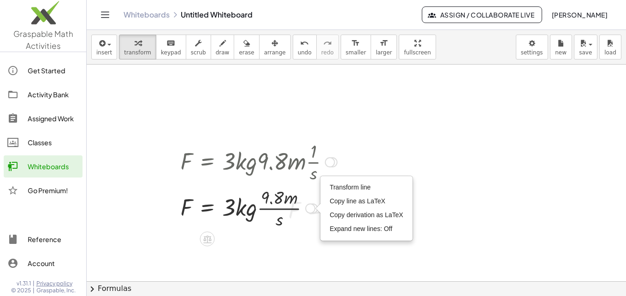
click at [288, 232] on div "F = · 3 · k · g · 9.8 · m ÷ s F = · 3 · k · g · 9.8 · m · · 1 · s F = · 3 · k ·…" at bounding box center [254, 184] width 177 height 97
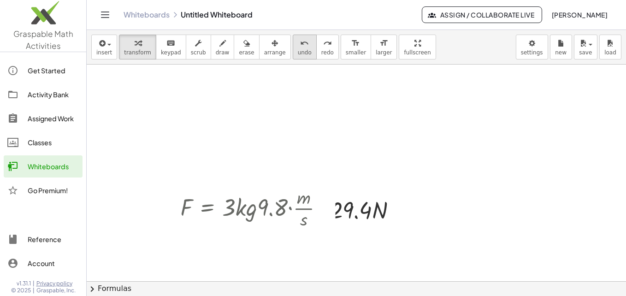
click at [300, 45] on icon "undo" at bounding box center [304, 43] width 9 height 11
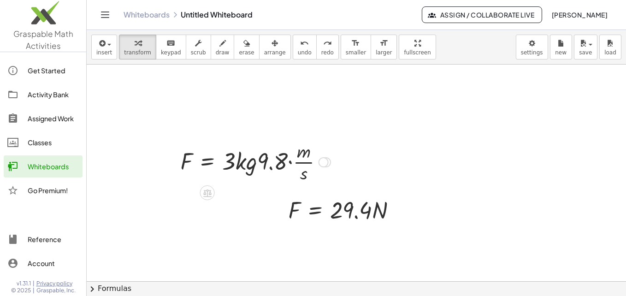
click at [322, 164] on div at bounding box center [323, 162] width 10 height 10
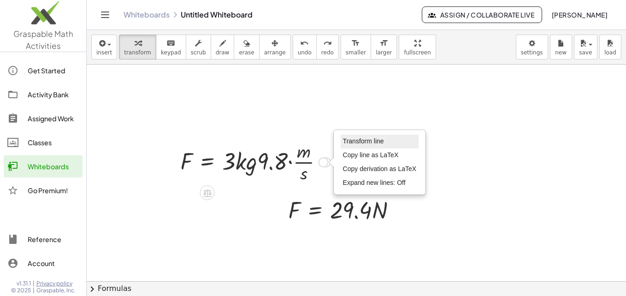
click at [361, 145] on span "Transform line" at bounding box center [363, 140] width 41 height 7
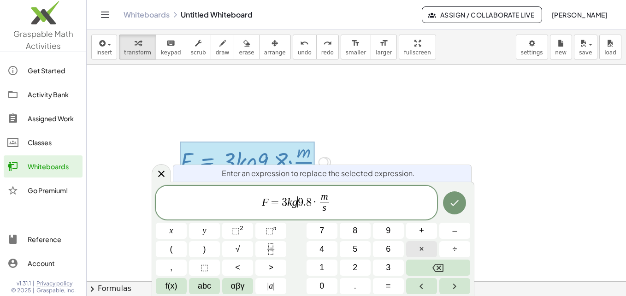
click at [419, 245] on span "×" at bounding box center [421, 249] width 5 height 12
click at [459, 210] on button "Done" at bounding box center [454, 202] width 23 height 23
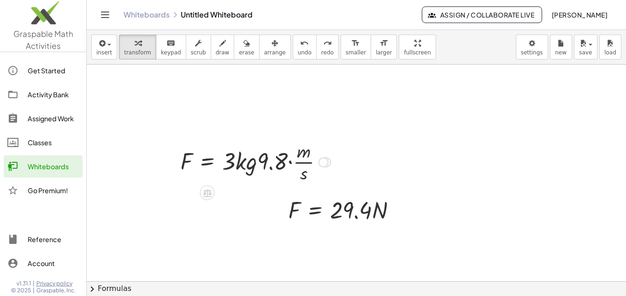
click at [263, 162] on div at bounding box center [254, 161] width 159 height 46
click at [262, 161] on div at bounding box center [254, 161] width 159 height 46
click at [257, 160] on div at bounding box center [254, 161] width 159 height 46
drag, startPoint x: 257, startPoint y: 160, endPoint x: 226, endPoint y: 198, distance: 48.7
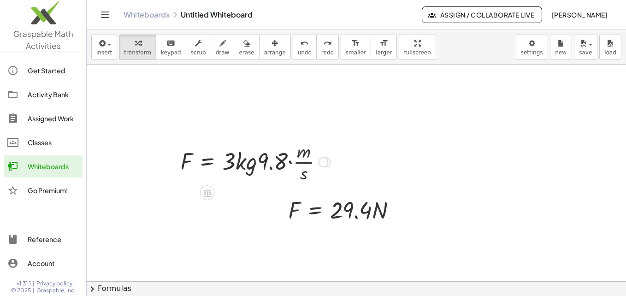
click at [324, 167] on div at bounding box center [323, 162] width 10 height 10
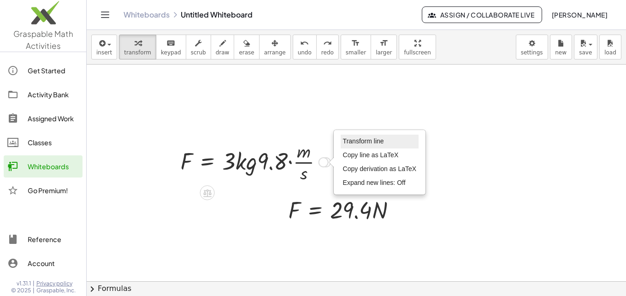
click at [359, 142] on span "Transform line" at bounding box center [363, 140] width 41 height 7
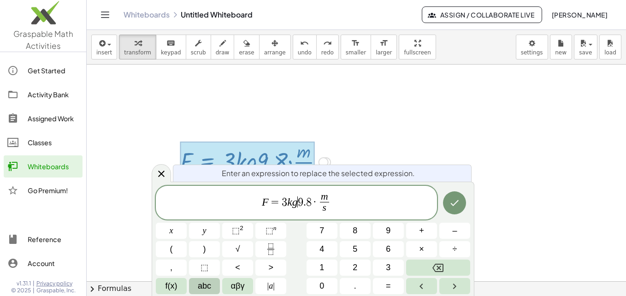
click at [206, 285] on span "abc" at bounding box center [204, 286] width 13 height 12
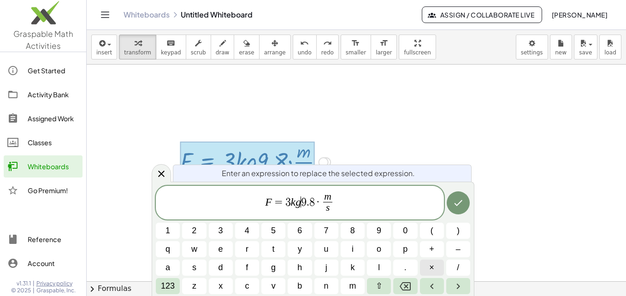
click at [422, 267] on button "×" at bounding box center [432, 267] width 24 height 16
click at [464, 198] on button "Done" at bounding box center [457, 202] width 23 height 23
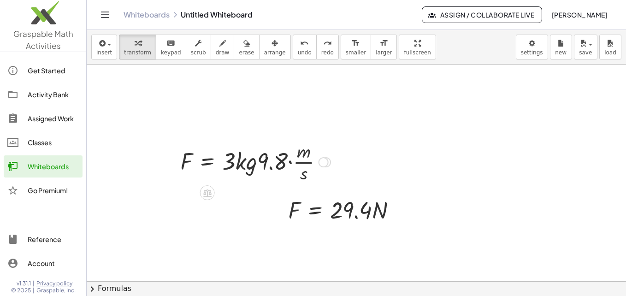
click at [262, 160] on div at bounding box center [254, 161] width 159 height 46
click at [260, 160] on div at bounding box center [254, 161] width 159 height 46
drag, startPoint x: 260, startPoint y: 160, endPoint x: 323, endPoint y: 171, distance: 63.5
click at [323, 171] on div at bounding box center [254, 161] width 159 height 46
click at [327, 161] on div at bounding box center [323, 162] width 10 height 10
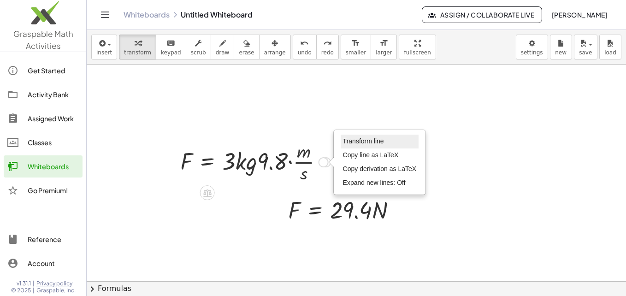
click at [380, 141] on span "Transform line" at bounding box center [363, 140] width 41 height 7
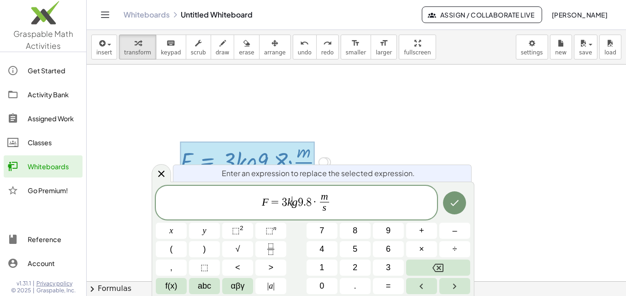
click at [298, 202] on span "9" at bounding box center [301, 201] width 6 height 11
click at [209, 287] on span "abc" at bounding box center [204, 286] width 13 height 12
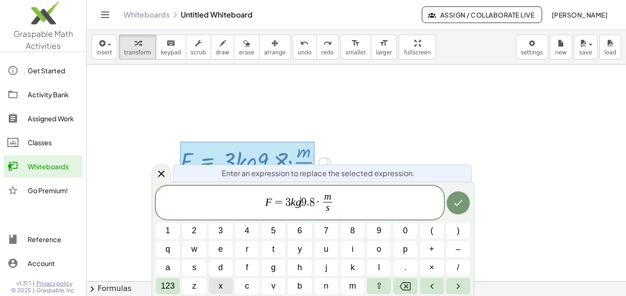
click at [217, 291] on button "x" at bounding box center [221, 286] width 24 height 16
click at [298, 203] on var "x" at bounding box center [300, 201] width 5 height 12
click at [304, 202] on span "9" at bounding box center [307, 201] width 6 height 11
click at [442, 266] on button "×" at bounding box center [432, 267] width 24 height 16
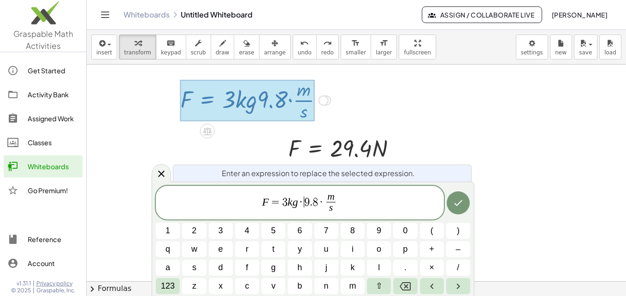
scroll to position [72, 0]
click at [450, 204] on button "Done" at bounding box center [457, 202] width 23 height 23
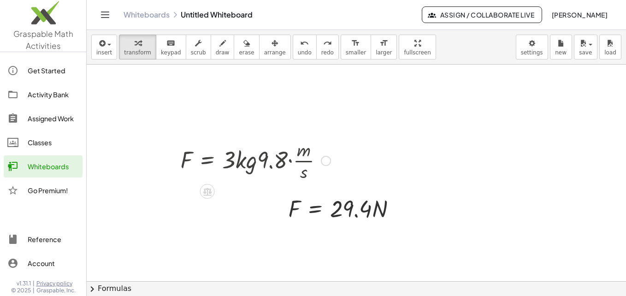
scroll to position [12, 0]
click at [267, 163] on div at bounding box center [254, 161] width 159 height 46
click at [322, 162] on div at bounding box center [323, 162] width 10 height 10
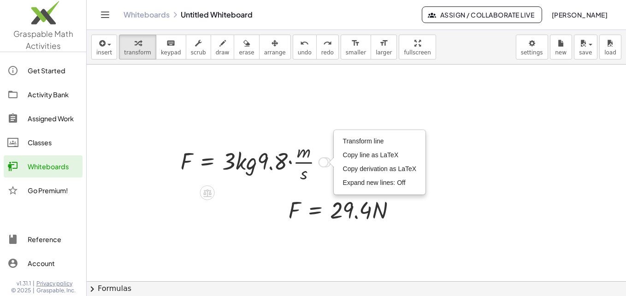
click at [322, 162] on div "Transform line Copy line as LaTeX Copy derivation as LaTeX Expand new lines: Off" at bounding box center [323, 162] width 10 height 10
click at [366, 141] on span "Transform line" at bounding box center [363, 140] width 41 height 7
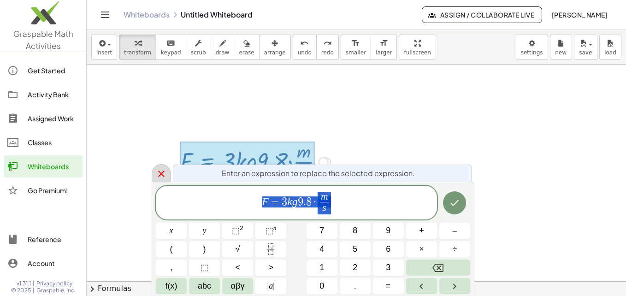
click at [166, 170] on icon at bounding box center [161, 173] width 11 height 11
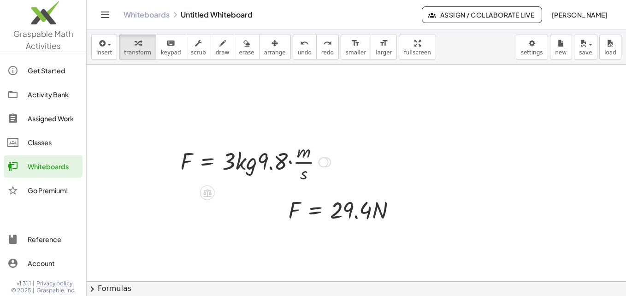
click at [298, 175] on div at bounding box center [254, 161] width 159 height 46
click at [294, 160] on div at bounding box center [254, 161] width 159 height 46
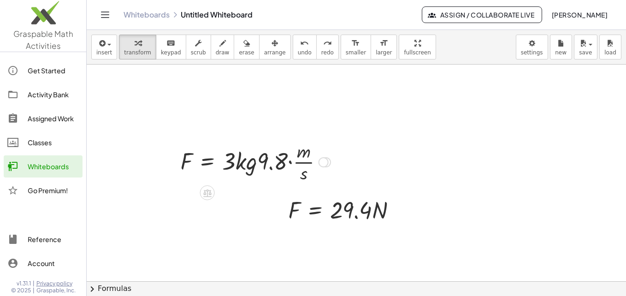
click at [324, 164] on div "Transform line Copy line as LaTeX Copy derivation as LaTeX Expand new lines: Off" at bounding box center [323, 162] width 10 height 10
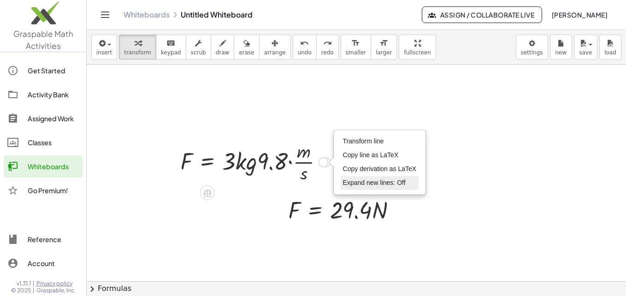
click at [352, 178] on li "Expand new lines: Off" at bounding box center [379, 183] width 78 height 14
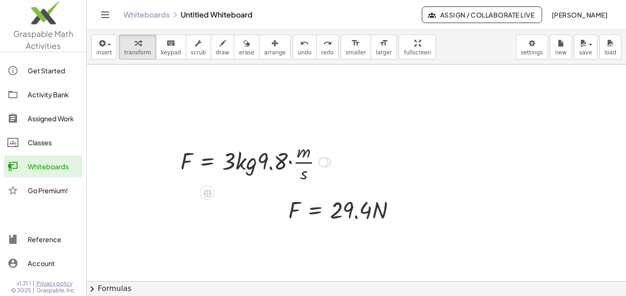
click at [327, 163] on div "Transform line Copy line as LaTeX Copy derivation as LaTeX Expand new lines: Off" at bounding box center [323, 162] width 10 height 10
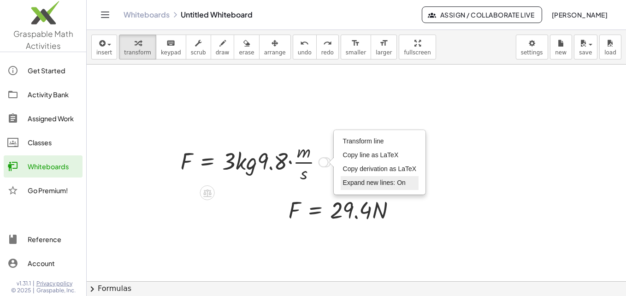
click at [352, 183] on span "Expand new lines: On" at bounding box center [374, 182] width 63 height 7
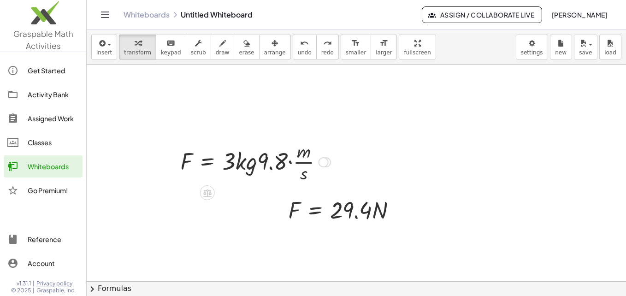
click at [314, 163] on div at bounding box center [254, 161] width 159 height 46
click at [327, 163] on div "Transform line Copy line as LaTeX Copy derivation as LaTeX Expand new lines: On" at bounding box center [323, 162] width 10 height 10
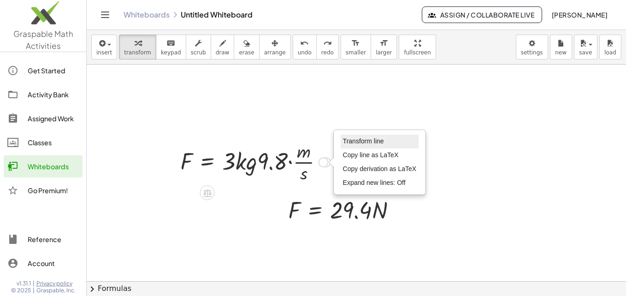
click at [360, 146] on li "Transform line" at bounding box center [379, 141] width 78 height 14
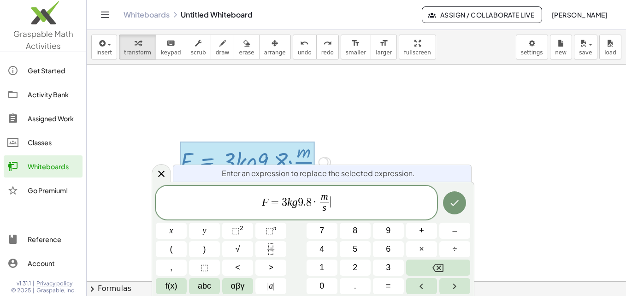
click at [333, 195] on span "F = 3 k g 9 . 8 · m s ​ ​" at bounding box center [296, 203] width 281 height 24
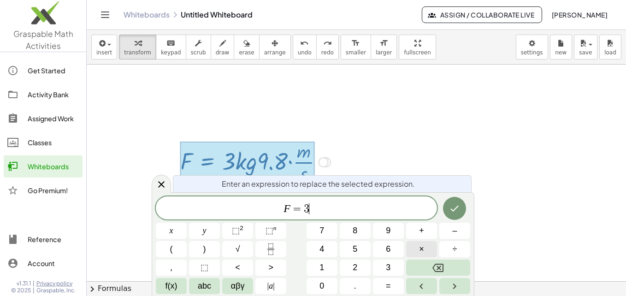
click at [423, 245] on span "×" at bounding box center [421, 249] width 5 height 12
click at [460, 212] on icon "Done" at bounding box center [454, 208] width 11 height 11
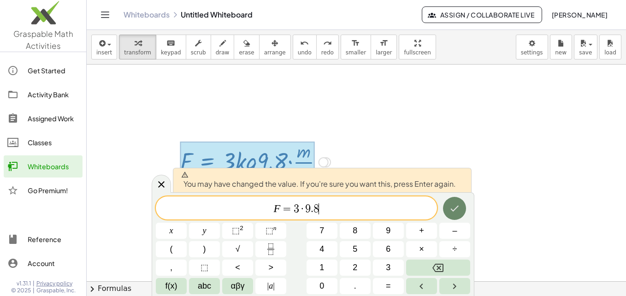
click at [456, 210] on icon "Done" at bounding box center [454, 208] width 11 height 11
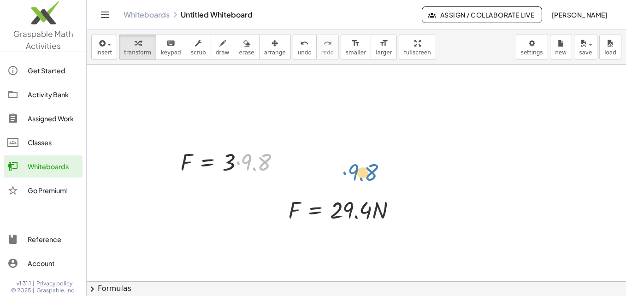
drag, startPoint x: 245, startPoint y: 164, endPoint x: 339, endPoint y: 173, distance: 94.4
click at [198, 147] on div at bounding box center [233, 161] width 117 height 31
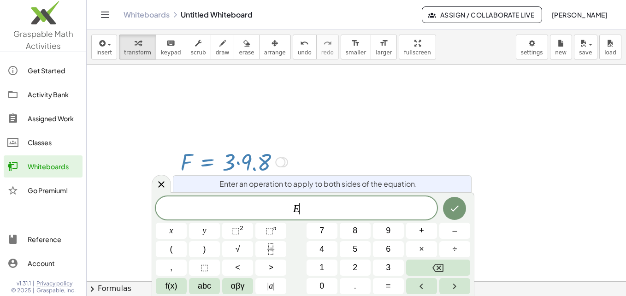
click at [186, 154] on div at bounding box center [233, 161] width 117 height 31
click at [196, 154] on div at bounding box center [233, 161] width 117 height 31
click at [166, 180] on icon at bounding box center [161, 184] width 11 height 11
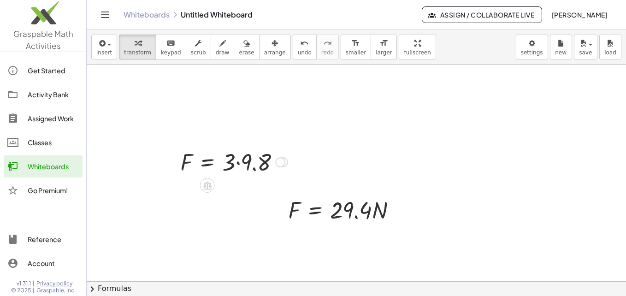
click at [184, 152] on div at bounding box center [233, 161] width 117 height 31
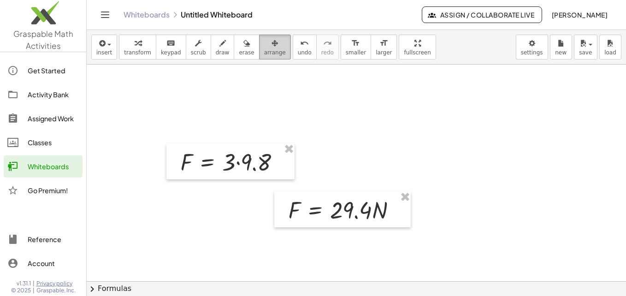
click at [259, 42] on button "arrange" at bounding box center [275, 47] width 32 height 25
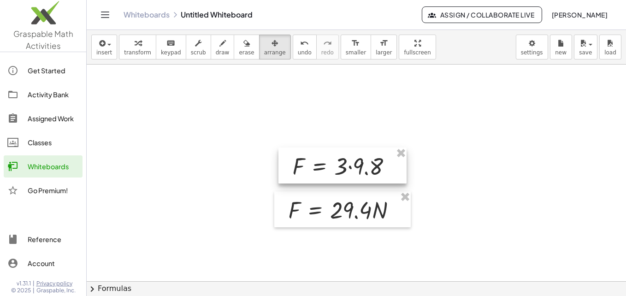
drag, startPoint x: 225, startPoint y: 158, endPoint x: 337, endPoint y: 163, distance: 112.0
click at [337, 163] on div at bounding box center [342, 165] width 128 height 36
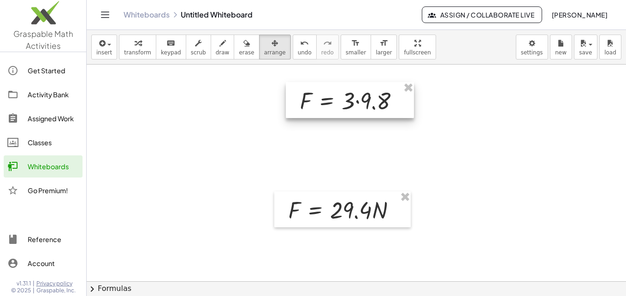
drag, startPoint x: 371, startPoint y: 166, endPoint x: 379, endPoint y: 99, distance: 66.7
click at [379, 99] on div at bounding box center [350, 100] width 128 height 36
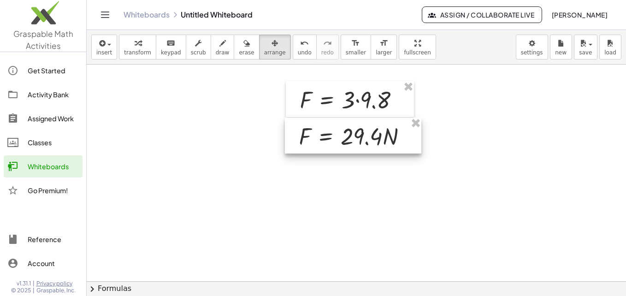
drag, startPoint x: 350, startPoint y: 214, endPoint x: 360, endPoint y: 141, distance: 73.9
click at [360, 141] on div at bounding box center [353, 135] width 136 height 36
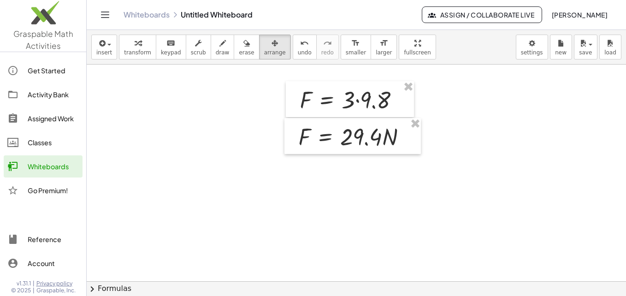
click at [264, 55] on span "arrange" at bounding box center [275, 52] width 22 height 6
click at [135, 51] on span "transform" at bounding box center [137, 52] width 27 height 6
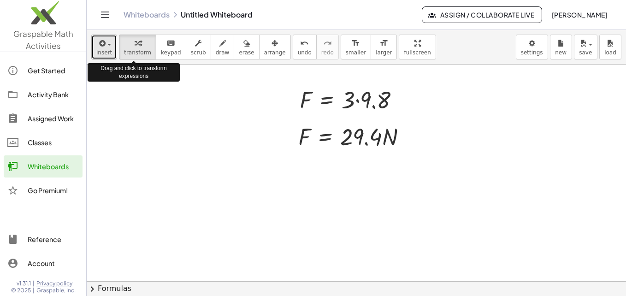
click at [113, 50] on button "insert" at bounding box center [104, 47] width 26 height 25
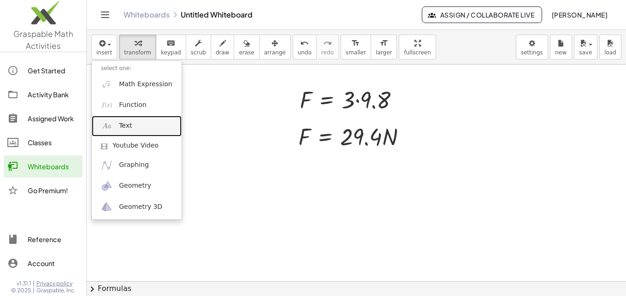
click at [128, 120] on link "Text" at bounding box center [137, 126] width 90 height 21
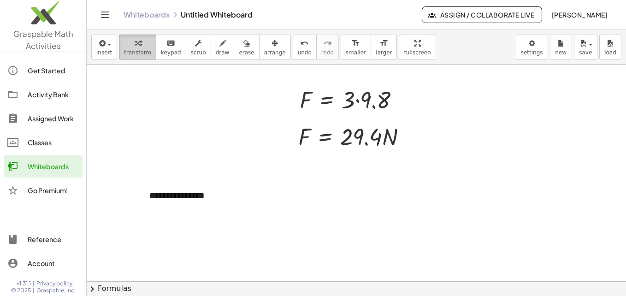
click at [134, 48] on icon "button" at bounding box center [137, 43] width 6 height 11
click at [105, 47] on span "button" at bounding box center [106, 44] width 2 height 6
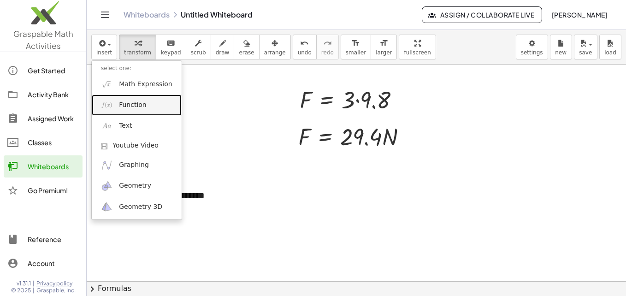
click at [133, 109] on span "Function" at bounding box center [133, 104] width 28 height 9
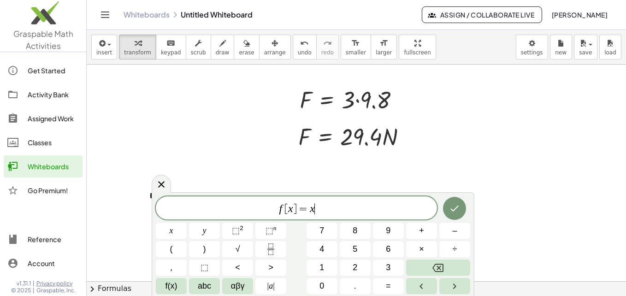
click at [329, 208] on span "f [ x ] = x ​" at bounding box center [296, 208] width 281 height 13
click at [272, 252] on icon "Fraction" at bounding box center [271, 249] width 12 height 12
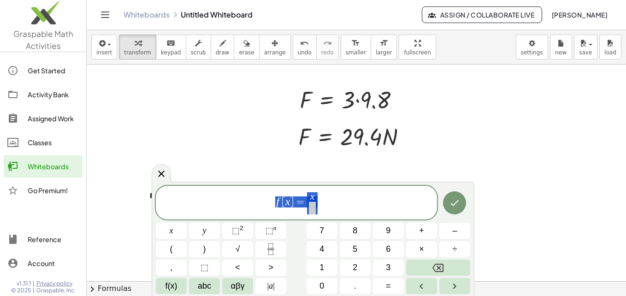
drag, startPoint x: 317, startPoint y: 197, endPoint x: 257, endPoint y: 198, distance: 59.9
click at [257, 198] on span "f [ x ] = x ​" at bounding box center [296, 203] width 281 height 24
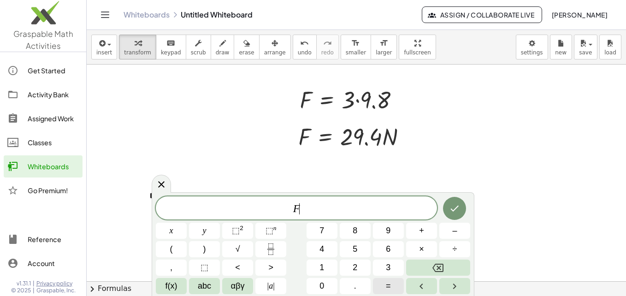
click at [393, 289] on button "=" at bounding box center [388, 286] width 31 height 16
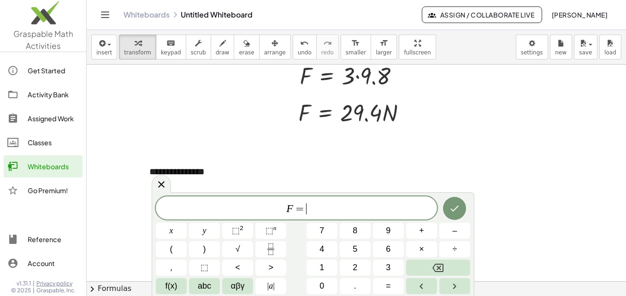
scroll to position [34, 0]
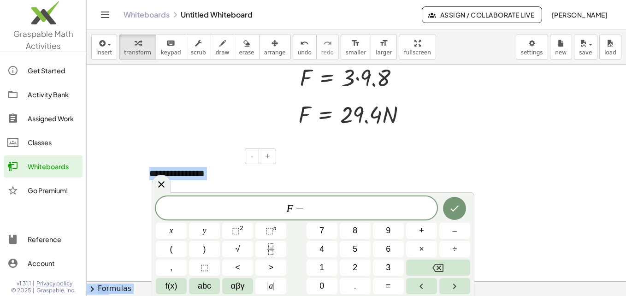
drag, startPoint x: 153, startPoint y: 217, endPoint x: 142, endPoint y: 161, distance: 57.2
click at [142, 161] on body "**********" at bounding box center [313, 148] width 626 height 296
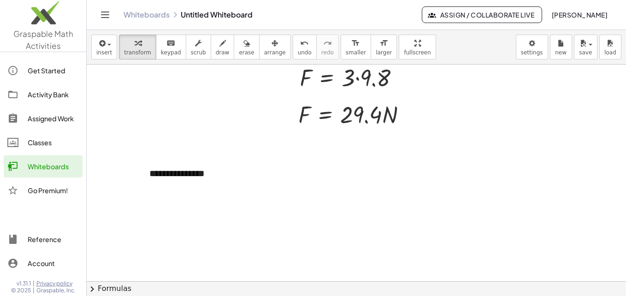
click at [117, 290] on button "chevron_right Formulas" at bounding box center [356, 288] width 539 height 15
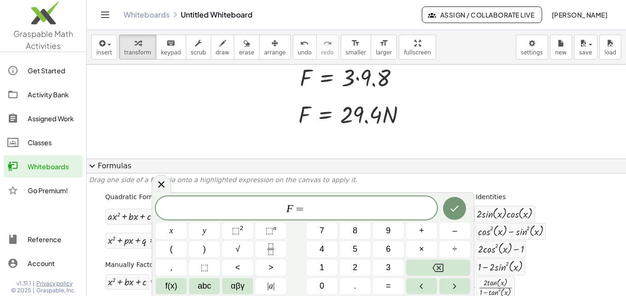
click at [94, 167] on span "expand_more" at bounding box center [92, 165] width 11 height 11
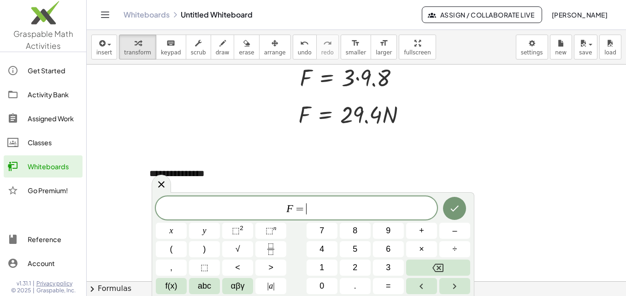
click at [311, 216] on div "F = ​" at bounding box center [296, 207] width 281 height 23
click at [428, 246] on button "×" at bounding box center [421, 249] width 31 height 16
click at [277, 253] on button "Fraction" at bounding box center [270, 249] width 31 height 16
click at [457, 215] on button "Done" at bounding box center [454, 208] width 23 height 23
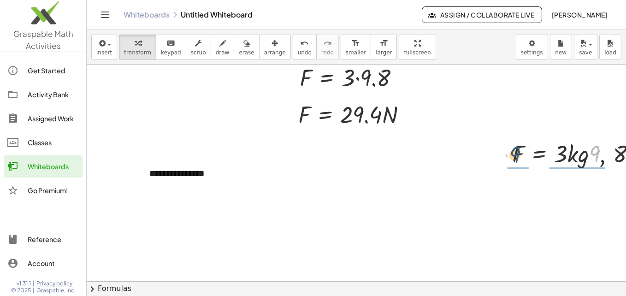
drag, startPoint x: 590, startPoint y: 154, endPoint x: 507, endPoint y: 155, distance: 82.9
click at [507, 155] on div "· 9 , F = · 3 · k · g · 9 , · 8 · · m · s" at bounding box center [587, 154] width 178 height 51
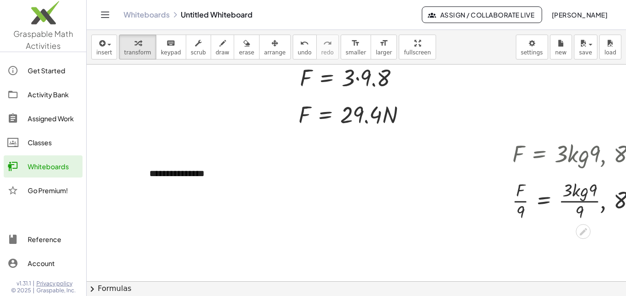
click at [522, 202] on div at bounding box center [590, 200] width 167 height 46
drag, startPoint x: 523, startPoint y: 181, endPoint x: 424, endPoint y: 172, distance: 99.0
click at [586, 159] on div at bounding box center [590, 154] width 167 height 46
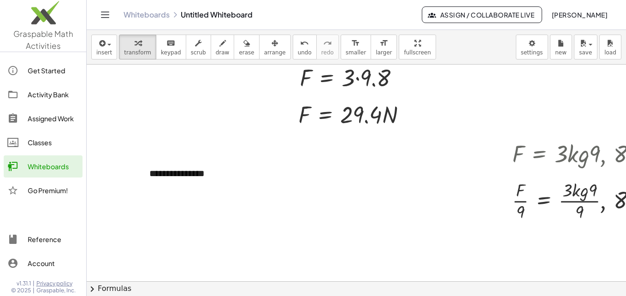
drag, startPoint x: 586, startPoint y: 159, endPoint x: 520, endPoint y: 124, distance: 74.8
click at [575, 198] on div at bounding box center [590, 200] width 167 height 46
click at [572, 154] on div at bounding box center [590, 154] width 167 height 46
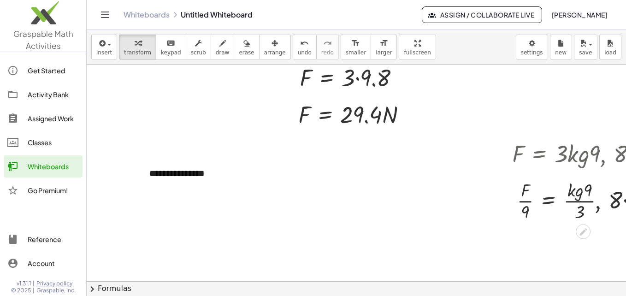
click at [572, 154] on div at bounding box center [590, 154] width 167 height 46
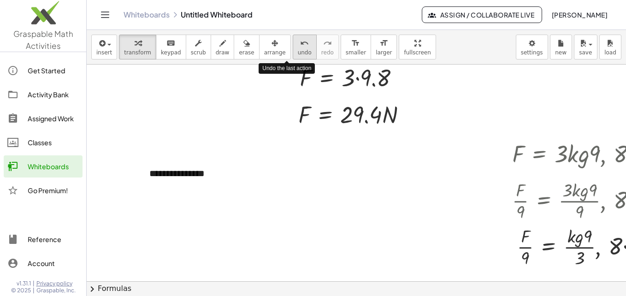
click at [298, 44] on button "undo undo" at bounding box center [304, 47] width 24 height 25
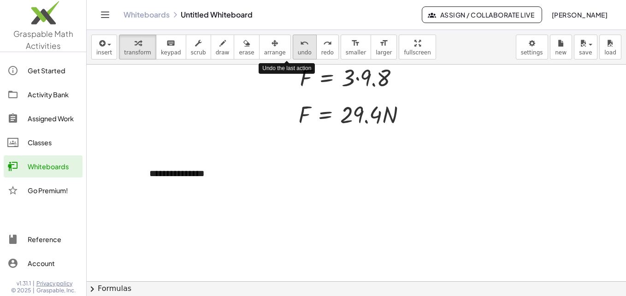
click at [298, 44] on button "undo undo" at bounding box center [304, 47] width 24 height 25
click at [340, 47] on button "format_size smaller" at bounding box center [355, 47] width 30 height 25
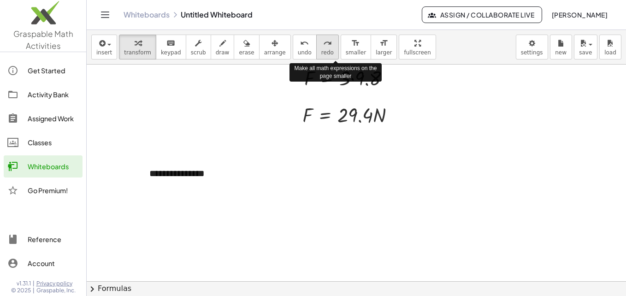
click at [323, 47] on icon "redo" at bounding box center [327, 43] width 9 height 11
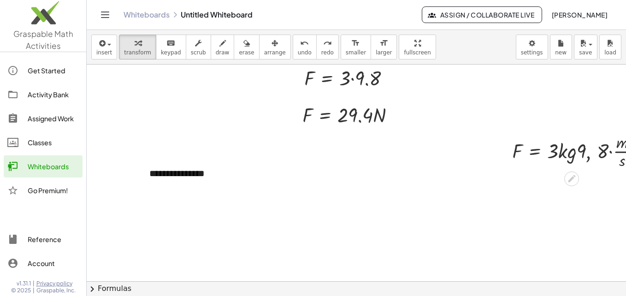
click at [574, 152] on div at bounding box center [579, 151] width 144 height 40
click at [572, 175] on icon at bounding box center [572, 179] width 10 height 10
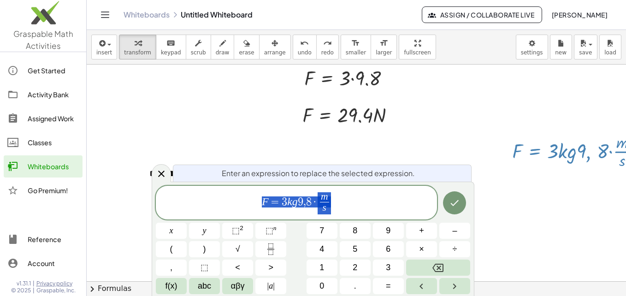
click at [368, 208] on span "F = 3 k g 9 , 8 · m s ​" at bounding box center [296, 203] width 281 height 24
click at [295, 201] on var "g" at bounding box center [295, 201] width 6 height 12
click at [457, 209] on button "Done" at bounding box center [454, 202] width 23 height 23
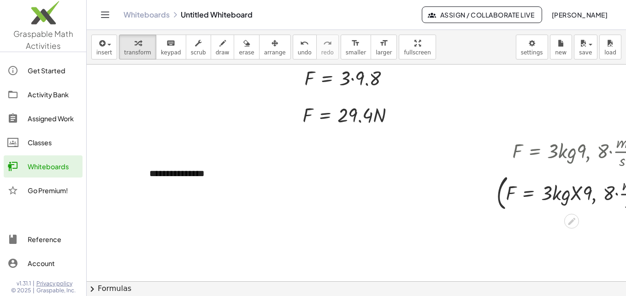
click at [531, 190] on div at bounding box center [578, 191] width 175 height 42
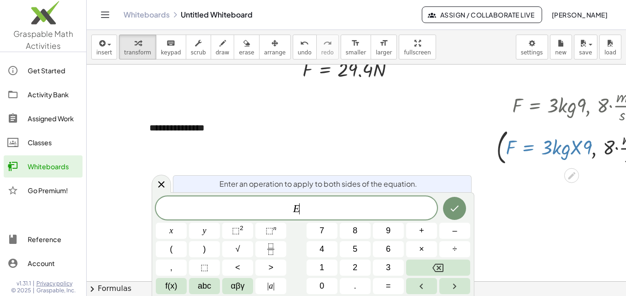
scroll to position [80, 0]
click at [153, 182] on div at bounding box center [161, 184] width 19 height 18
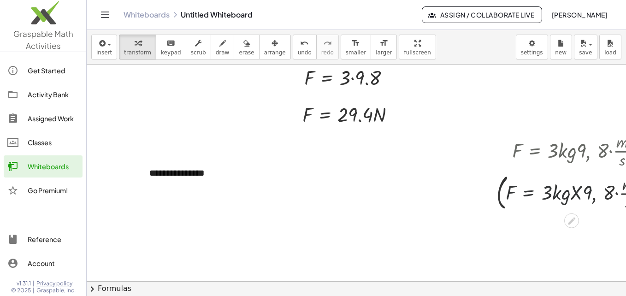
scroll to position [34, 0]
click at [387, 75] on div "Transform line Copy line as LaTeX Copy derivation as LaTeX Expand new lines: Off" at bounding box center [388, 78] width 8 height 8
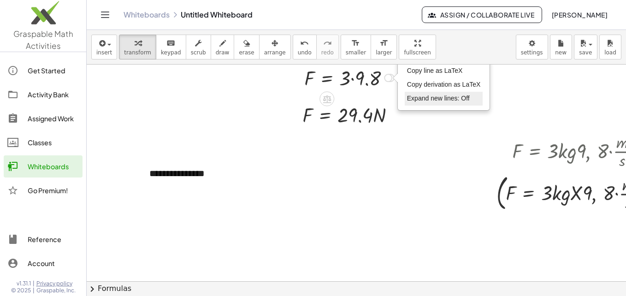
click at [422, 95] on span "Expand new lines: Off" at bounding box center [438, 97] width 63 height 7
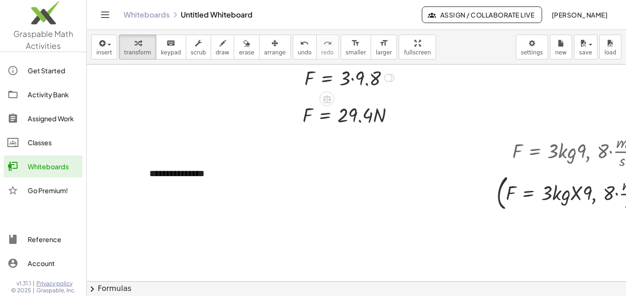
click at [390, 79] on div "Transform line Copy line as LaTeX Copy derivation as LaTeX Expand new lines: Off" at bounding box center [388, 78] width 8 height 8
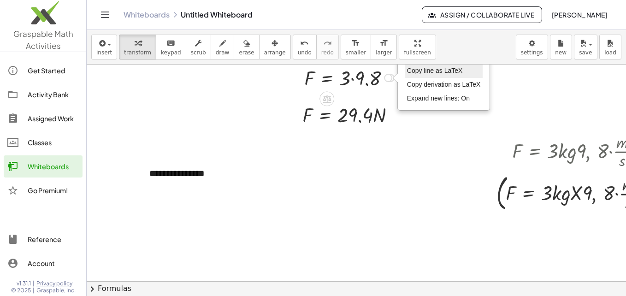
click at [417, 71] on span "Copy line as LaTeX" at bounding box center [435, 70] width 56 height 7
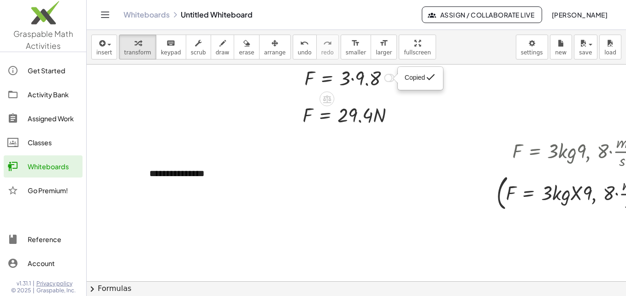
click at [382, 79] on div at bounding box center [350, 77] width 102 height 27
click at [385, 79] on div "Copied done" at bounding box center [384, 78] width 8 height 8
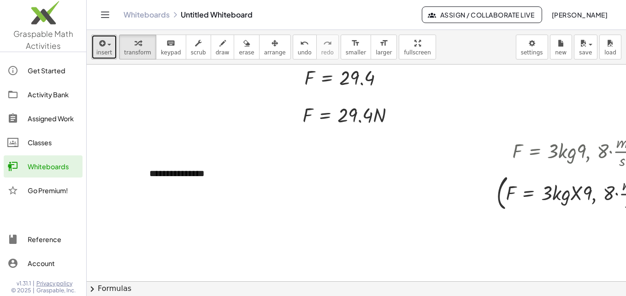
click at [107, 47] on div "button" at bounding box center [104, 42] width 16 height 11
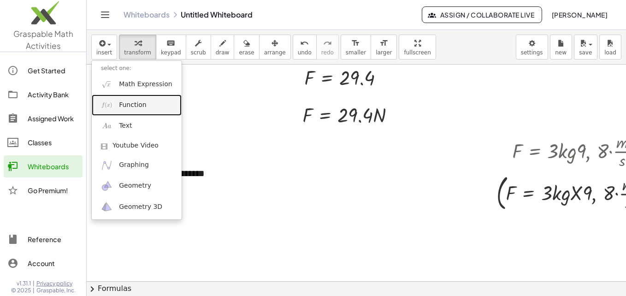
click at [127, 107] on span "Function" at bounding box center [133, 104] width 28 height 9
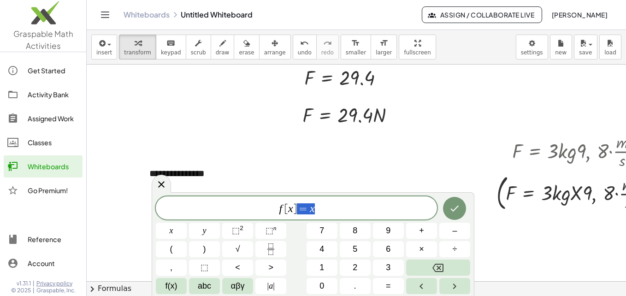
drag, startPoint x: 325, startPoint y: 212, endPoint x: 230, endPoint y: 209, distance: 94.9
click at [230, 209] on span "f [ x ] = x" at bounding box center [296, 208] width 281 height 13
click at [392, 283] on button "=" at bounding box center [388, 286] width 31 height 16
click at [453, 213] on icon "Done" at bounding box center [454, 208] width 11 height 11
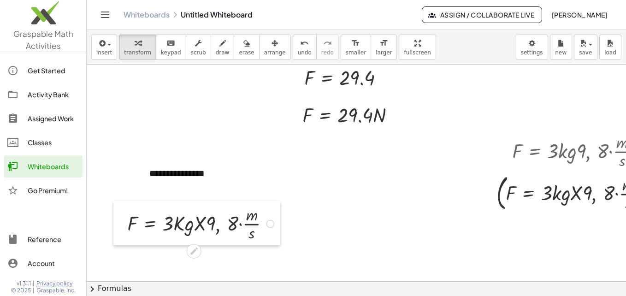
click at [121, 219] on div at bounding box center [120, 223] width 14 height 44
click at [153, 218] on div at bounding box center [202, 223] width 159 height 40
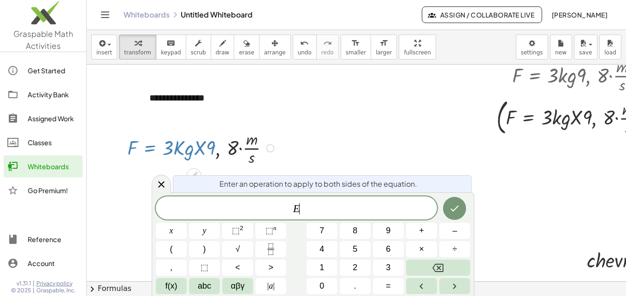
scroll to position [110, 0]
click at [333, 151] on div at bounding box center [443, 278] width 713 height 649
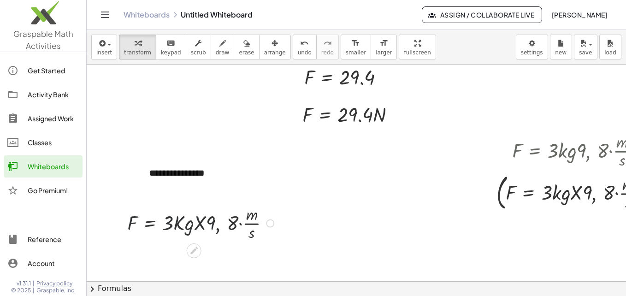
scroll to position [34, 0]
drag, startPoint x: 269, startPoint y: 222, endPoint x: 278, endPoint y: 245, distance: 24.6
drag, startPoint x: 278, startPoint y: 245, endPoint x: 365, endPoint y: 232, distance: 88.1
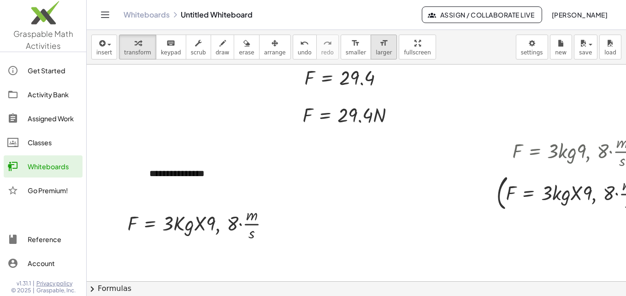
click at [375, 52] on span "larger" at bounding box center [383, 52] width 16 height 6
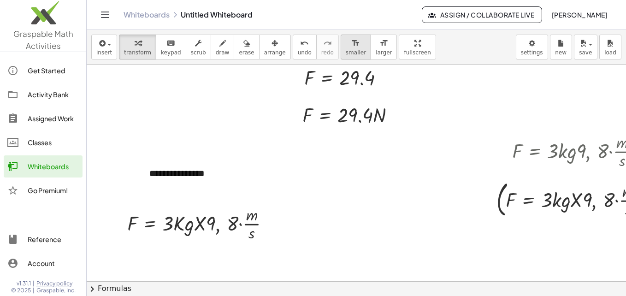
click at [345, 50] on span "smaller" at bounding box center [355, 52] width 20 height 6
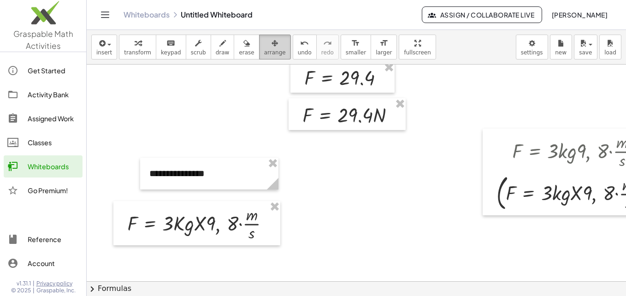
click at [261, 58] on button "arrange" at bounding box center [275, 47] width 32 height 25
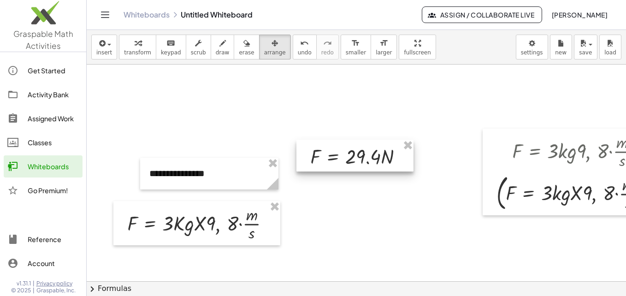
drag, startPoint x: 363, startPoint y: 117, endPoint x: 371, endPoint y: 159, distance: 42.3
click at [371, 159] on div at bounding box center [354, 156] width 117 height 32
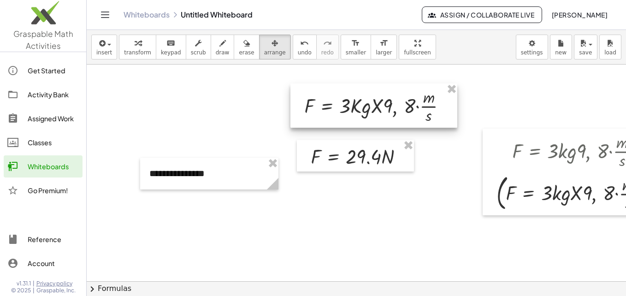
drag, startPoint x: 255, startPoint y: 233, endPoint x: 432, endPoint y: 116, distance: 212.3
click at [432, 116] on div at bounding box center [373, 105] width 167 height 44
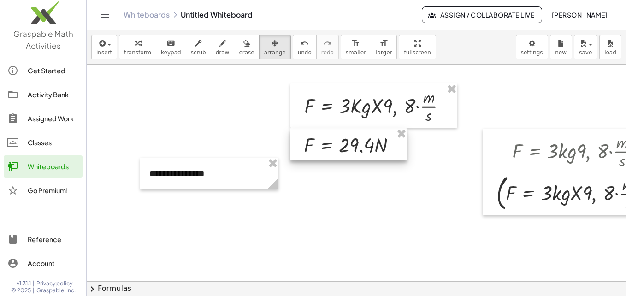
drag, startPoint x: 368, startPoint y: 161, endPoint x: 361, endPoint y: 150, distance: 13.4
click at [361, 150] on div at bounding box center [348, 144] width 117 height 32
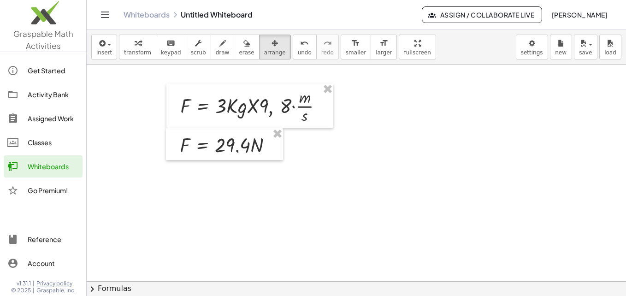
scroll to position [34, 49]
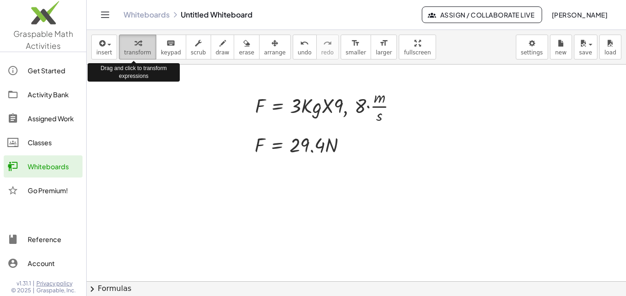
click at [137, 52] on span "transform" at bounding box center [137, 52] width 27 height 6
click at [119, 48] on button "transform" at bounding box center [137, 47] width 37 height 25
click at [105, 46] on span "button" at bounding box center [106, 44] width 2 height 6
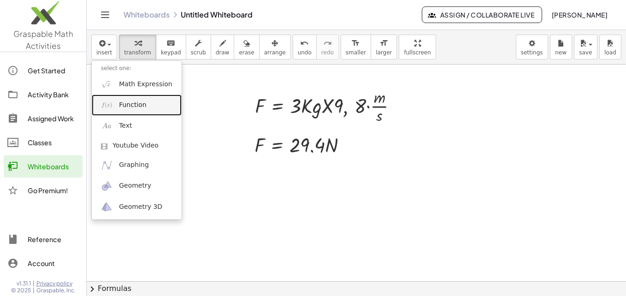
click at [123, 103] on span "Function" at bounding box center [133, 104] width 28 height 9
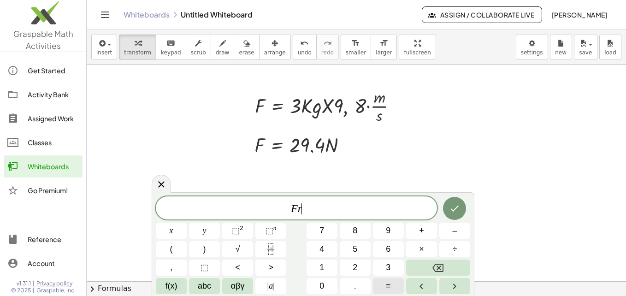
click at [385, 282] on button "=" at bounding box center [388, 286] width 31 height 16
click at [242, 285] on span "αβγ" at bounding box center [238, 286] width 14 height 12
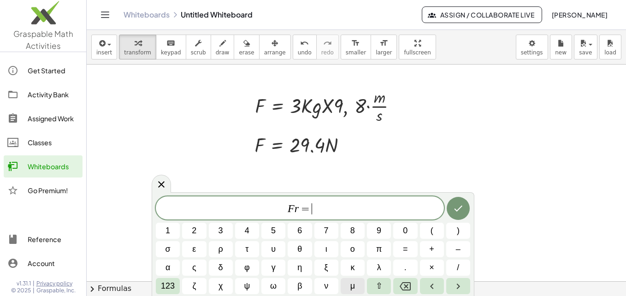
click at [351, 284] on span "μ" at bounding box center [352, 286] width 5 height 12
click at [405, 273] on span "." at bounding box center [405, 267] width 2 height 12
click at [462, 205] on icon "Done" at bounding box center [457, 208] width 11 height 11
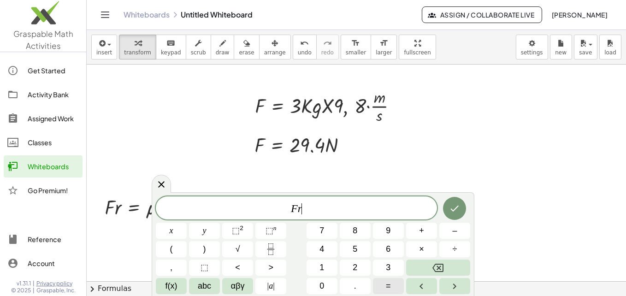
click at [397, 292] on button "=" at bounding box center [388, 286] width 31 height 16
click at [457, 215] on button "Done" at bounding box center [454, 208] width 23 height 23
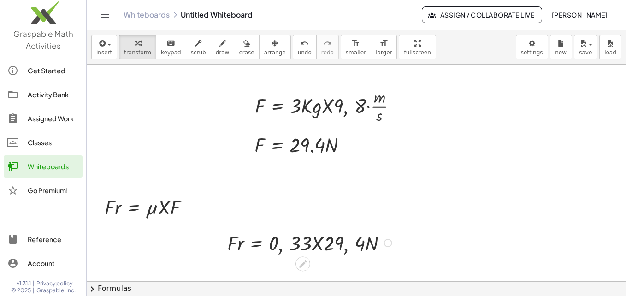
click at [292, 240] on div at bounding box center [310, 241] width 176 height 27
click at [264, 47] on div "button" at bounding box center [275, 42] width 22 height 11
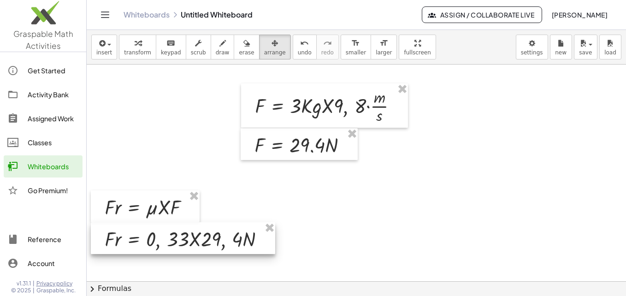
drag, startPoint x: 245, startPoint y: 240, endPoint x: 122, endPoint y: 235, distance: 122.6
click at [122, 235] on div at bounding box center [183, 238] width 184 height 32
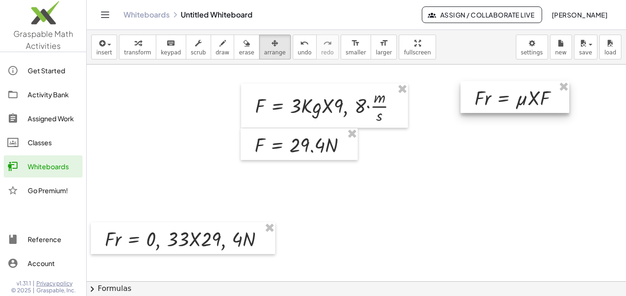
drag, startPoint x: 180, startPoint y: 205, endPoint x: 550, endPoint y: 96, distance: 385.6
click at [550, 96] on div at bounding box center [514, 97] width 109 height 32
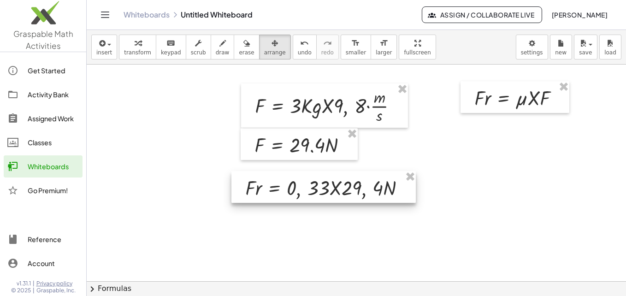
drag, startPoint x: 152, startPoint y: 248, endPoint x: 368, endPoint y: 173, distance: 228.9
click at [368, 173] on div at bounding box center [323, 187] width 184 height 32
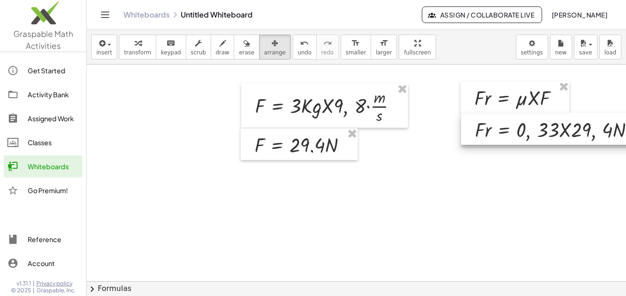
drag, startPoint x: 368, startPoint y: 173, endPoint x: 522, endPoint y: 139, distance: 157.5
click at [522, 139] on div at bounding box center [553, 129] width 184 height 32
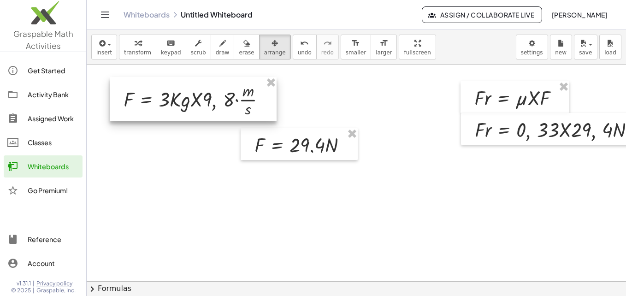
drag, startPoint x: 330, startPoint y: 105, endPoint x: 199, endPoint y: 99, distance: 131.4
click at [199, 99] on div at bounding box center [193, 99] width 167 height 44
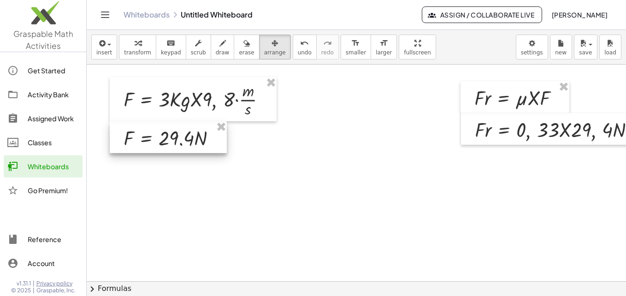
drag, startPoint x: 277, startPoint y: 146, endPoint x: 146, endPoint y: 140, distance: 131.5
click at [146, 140] on div at bounding box center [168, 137] width 117 height 32
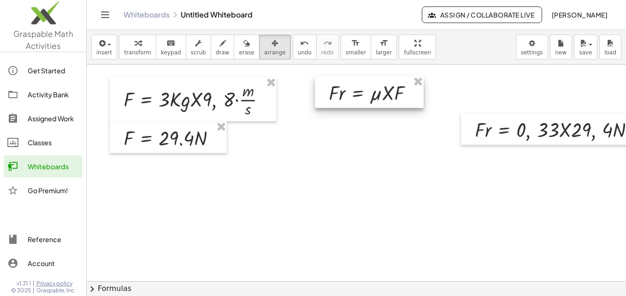
drag, startPoint x: 529, startPoint y: 93, endPoint x: 384, endPoint y: 88, distance: 145.6
click at [384, 88] on div at bounding box center [369, 92] width 109 height 32
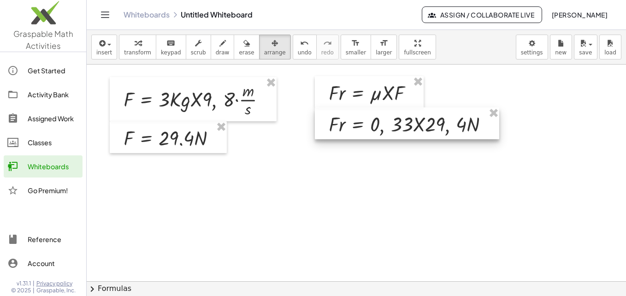
drag, startPoint x: 470, startPoint y: 130, endPoint x: 324, endPoint y: 124, distance: 146.1
click at [324, 124] on div at bounding box center [407, 123] width 184 height 32
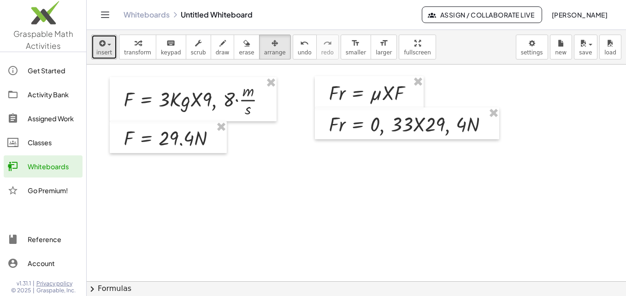
click at [109, 49] on span "insert" at bounding box center [104, 52] width 16 height 6
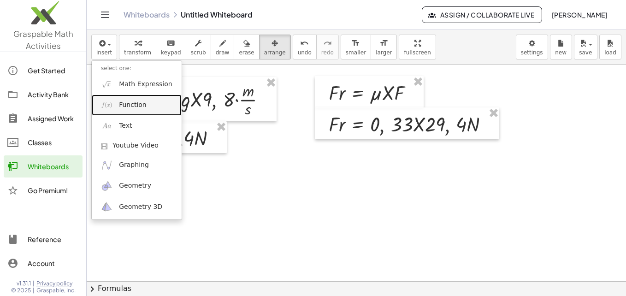
click at [136, 100] on link "Function" at bounding box center [137, 104] width 90 height 21
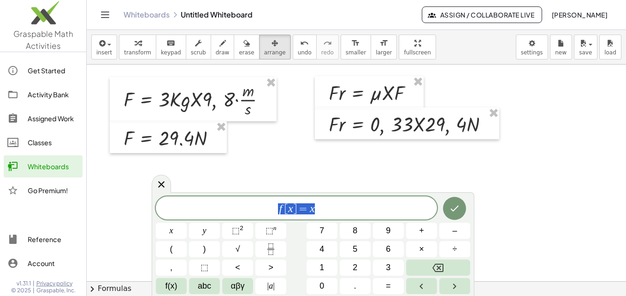
drag, startPoint x: 328, startPoint y: 212, endPoint x: 244, endPoint y: 205, distance: 84.1
click at [244, 205] on span "f [ x ] = x" at bounding box center [296, 208] width 281 height 13
click at [396, 280] on button "=" at bounding box center [388, 286] width 31 height 16
click at [187, 222] on div at bounding box center [171, 230] width 31 height 16
click at [461, 206] on button "Done" at bounding box center [454, 208] width 23 height 23
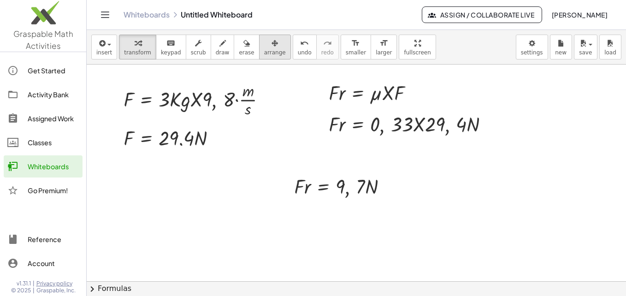
click at [264, 53] on span "arrange" at bounding box center [275, 52] width 22 height 6
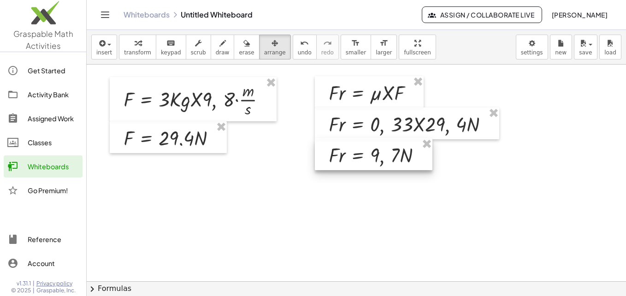
drag, startPoint x: 327, startPoint y: 185, endPoint x: 362, endPoint y: 154, distance: 46.3
click at [362, 154] on div at bounding box center [373, 154] width 117 height 32
click at [266, 52] on span "arrange" at bounding box center [275, 52] width 22 height 6
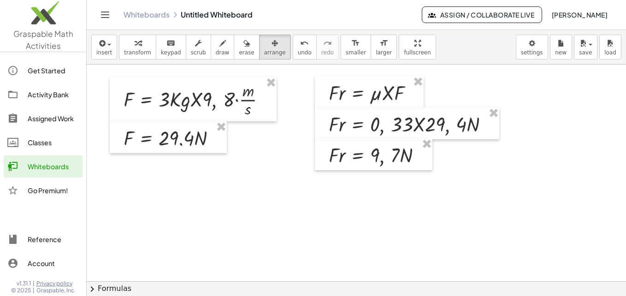
click at [271, 48] on icon "button" at bounding box center [274, 43] width 6 height 11
click at [105, 46] on span "button" at bounding box center [106, 44] width 2 height 6
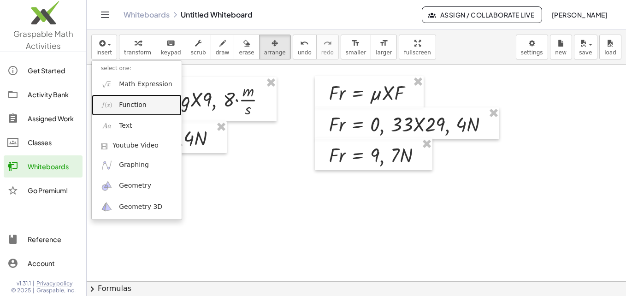
click at [134, 102] on span "Function" at bounding box center [133, 104] width 28 height 9
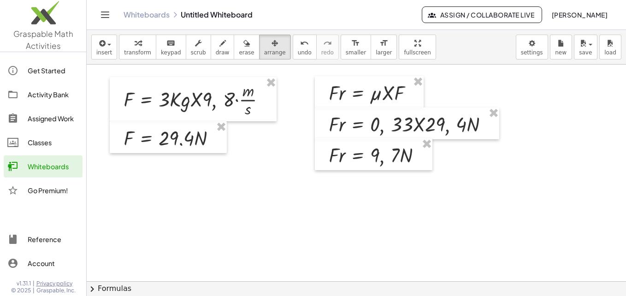
click at [271, 41] on icon "button" at bounding box center [274, 43] width 6 height 11
click at [259, 57] on button "arrange" at bounding box center [275, 47] width 32 height 25
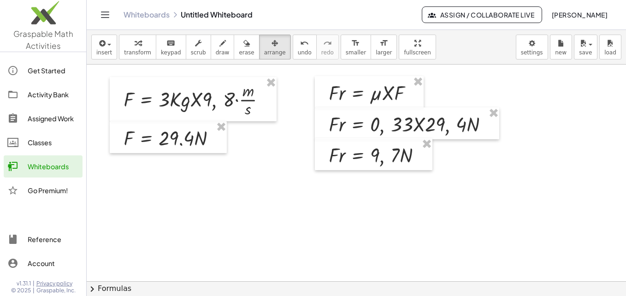
drag, startPoint x: 325, startPoint y: 253, endPoint x: 255, endPoint y: 216, distance: 79.3
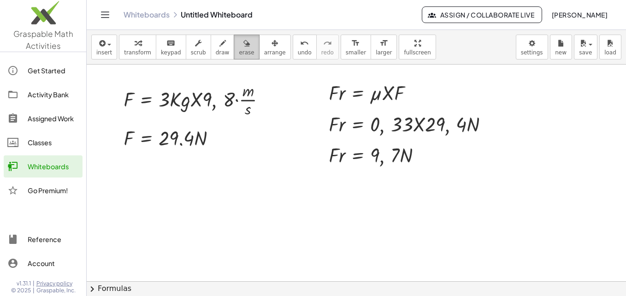
click at [243, 42] on icon "button" at bounding box center [246, 43] width 6 height 11
drag, startPoint x: 106, startPoint y: 50, endPoint x: 107, endPoint y: 55, distance: 4.7
click at [107, 55] on span "insert" at bounding box center [104, 52] width 16 height 6
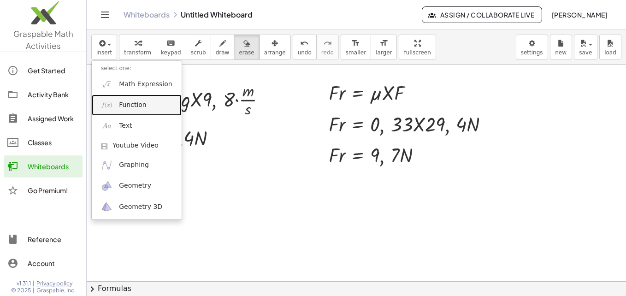
click at [127, 103] on span "Function" at bounding box center [133, 104] width 28 height 9
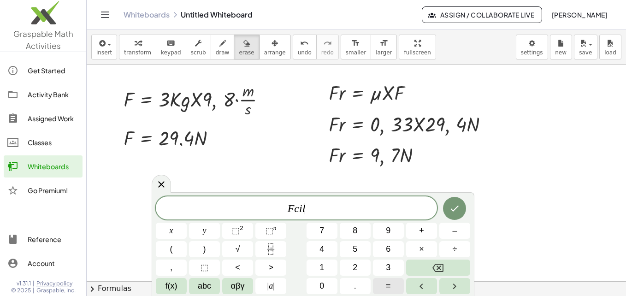
click at [386, 283] on span "=" at bounding box center [388, 286] width 5 height 12
click at [420, 248] on button "×" at bounding box center [421, 249] width 31 height 16
click at [458, 209] on icon "Done" at bounding box center [454, 208] width 11 height 11
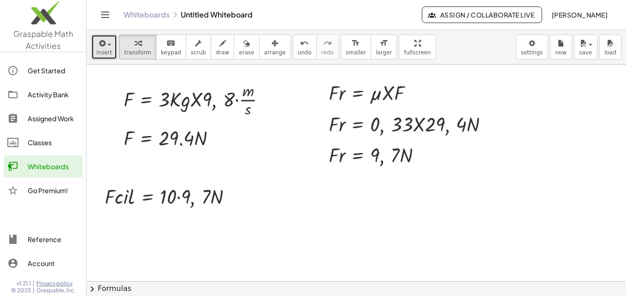
click at [107, 48] on button "insert" at bounding box center [104, 47] width 26 height 25
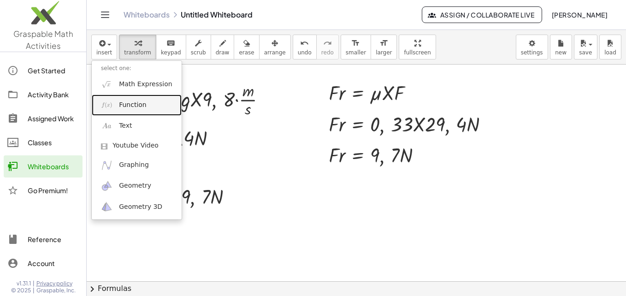
click at [127, 104] on span "Function" at bounding box center [133, 104] width 28 height 9
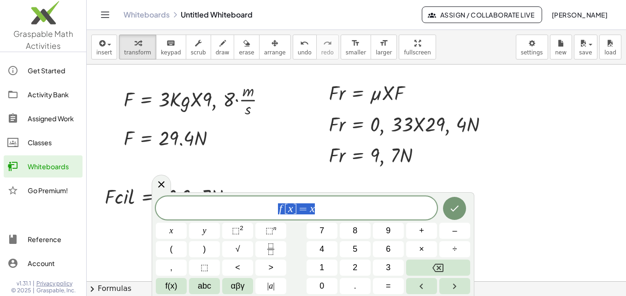
drag, startPoint x: 326, startPoint y: 210, endPoint x: 251, endPoint y: 213, distance: 74.7
click at [251, 213] on span "f [ x ] = x" at bounding box center [296, 208] width 281 height 13
click at [386, 287] on span "=" at bounding box center [388, 286] width 5 height 12
click at [456, 210] on icon "Done" at bounding box center [454, 208] width 11 height 11
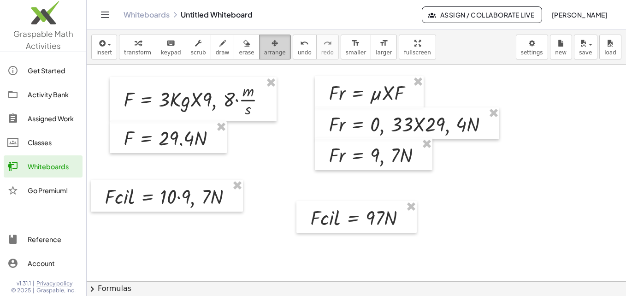
click at [264, 50] on span "arrange" at bounding box center [275, 52] width 22 height 6
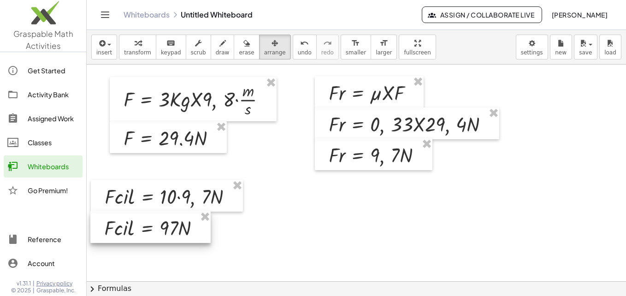
drag, startPoint x: 338, startPoint y: 218, endPoint x: 131, endPoint y: 228, distance: 206.6
click at [131, 228] on div at bounding box center [150, 227] width 120 height 32
click at [264, 46] on div "button" at bounding box center [275, 42] width 22 height 11
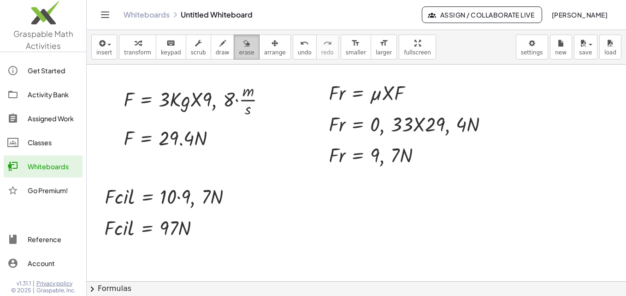
click at [239, 49] on span "erase" at bounding box center [246, 52] width 15 height 6
